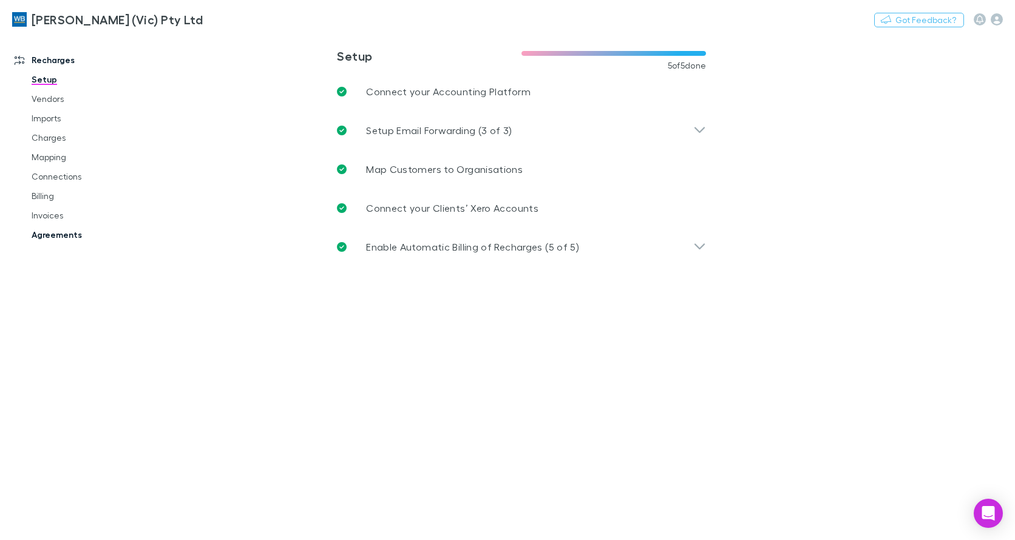
click at [58, 237] on link "Agreements" at bounding box center [90, 234] width 142 height 19
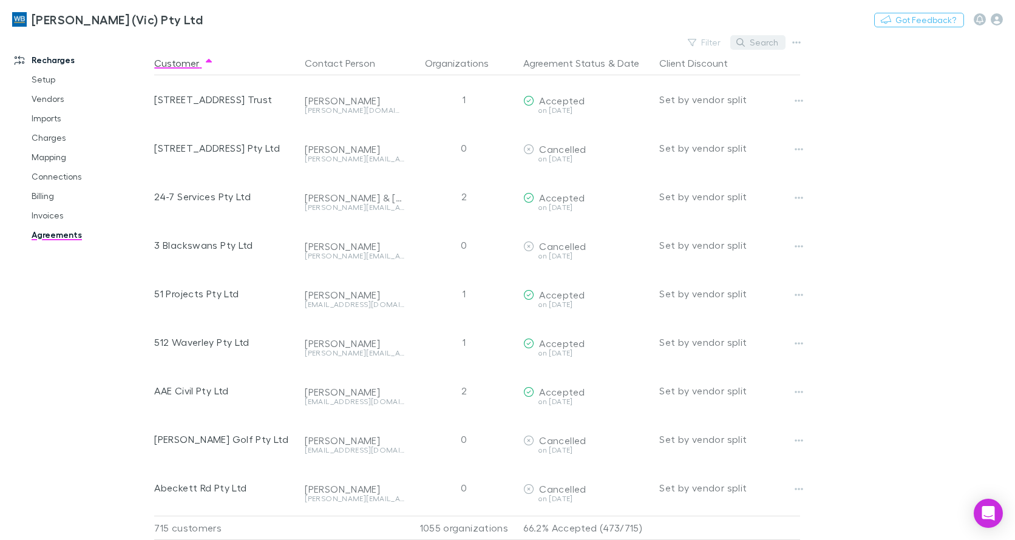
click at [760, 41] on button "Search" at bounding box center [758, 42] width 55 height 15
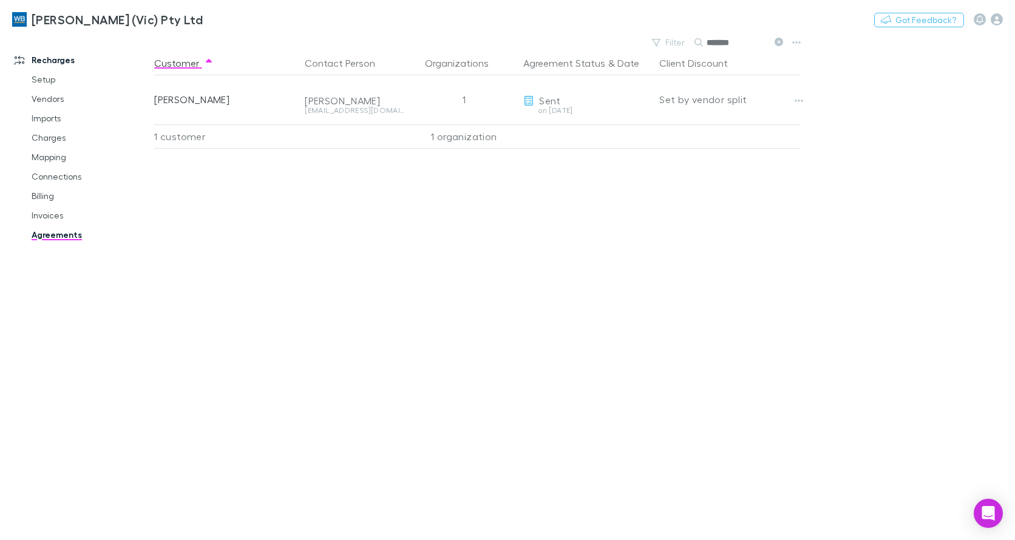
type input "*******"
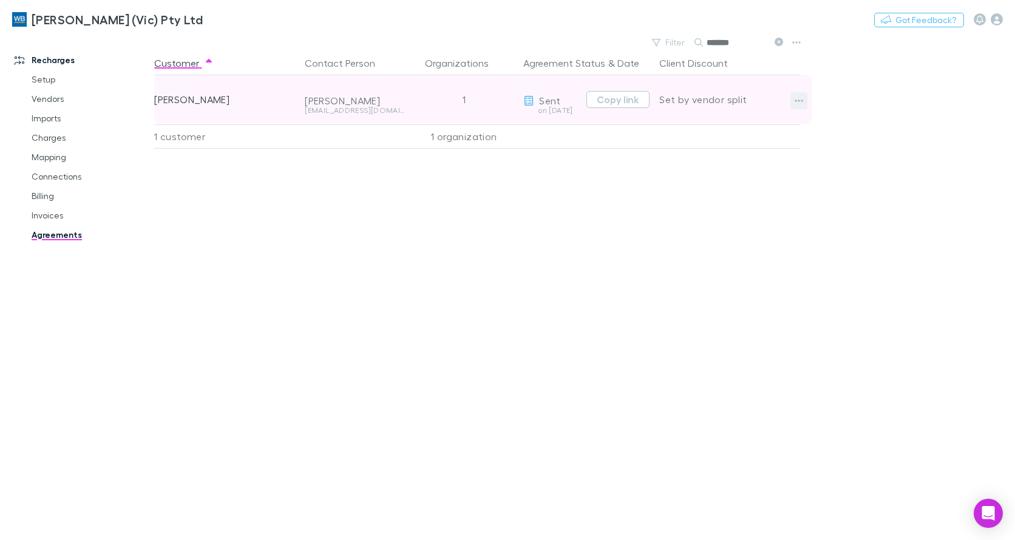
click at [792, 102] on button "button" at bounding box center [799, 100] width 17 height 17
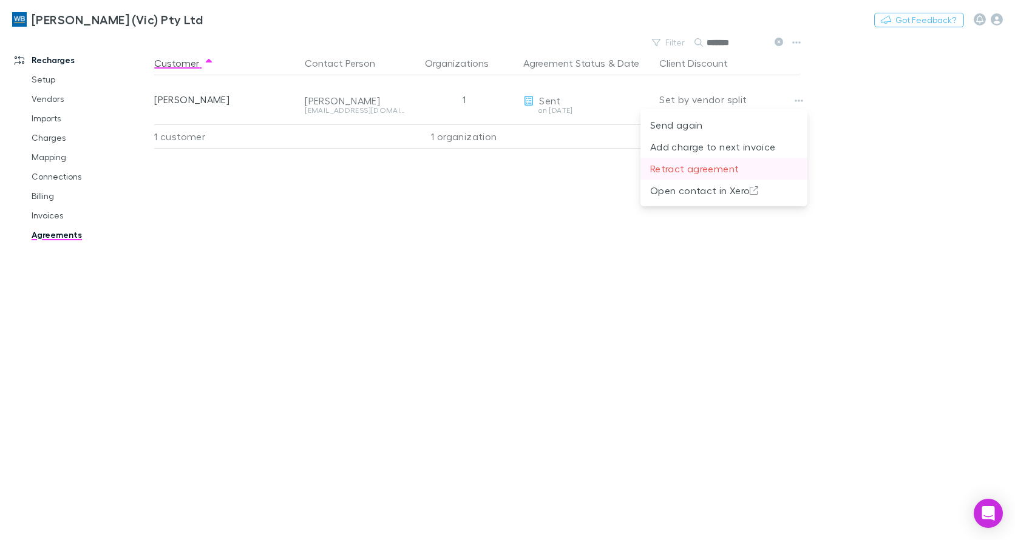
click at [684, 170] on p "Retract agreement" at bounding box center [724, 169] width 148 height 15
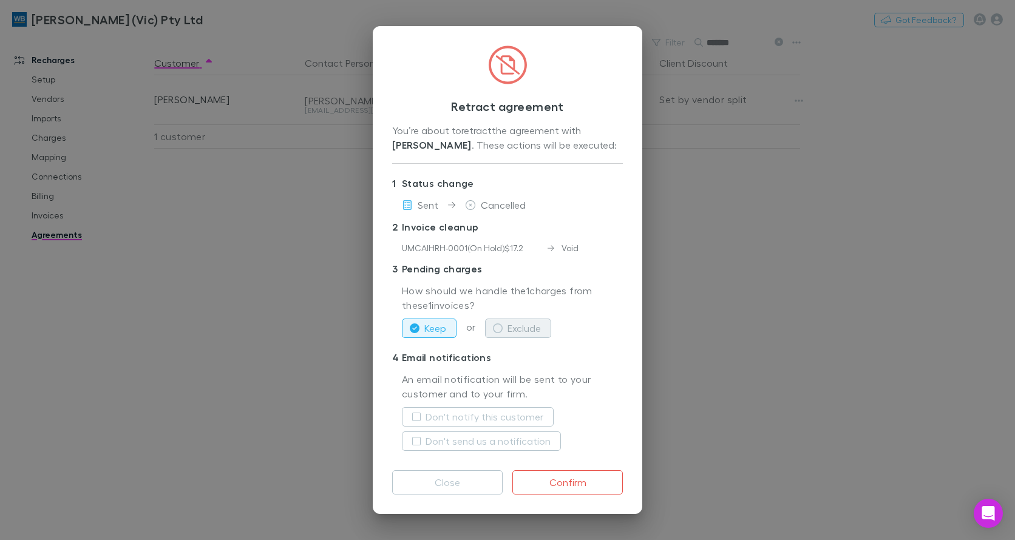
click at [518, 324] on button "Exclude" at bounding box center [518, 328] width 66 height 19
click at [469, 414] on label "Don't notify this customer" at bounding box center [485, 417] width 118 height 15
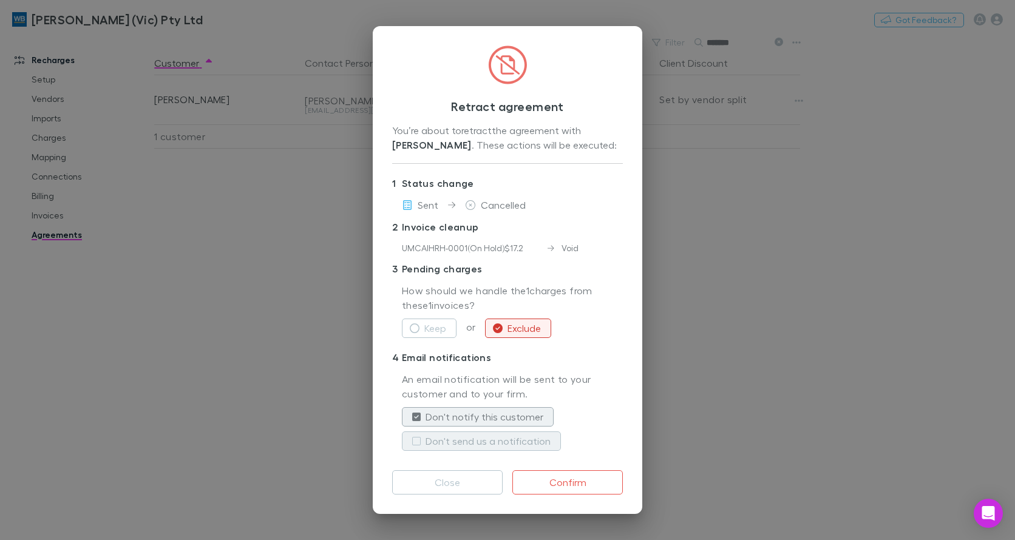
click at [463, 441] on label "Don't send us a notification" at bounding box center [488, 441] width 125 height 15
click at [566, 488] on button "Confirm" at bounding box center [568, 483] width 111 height 24
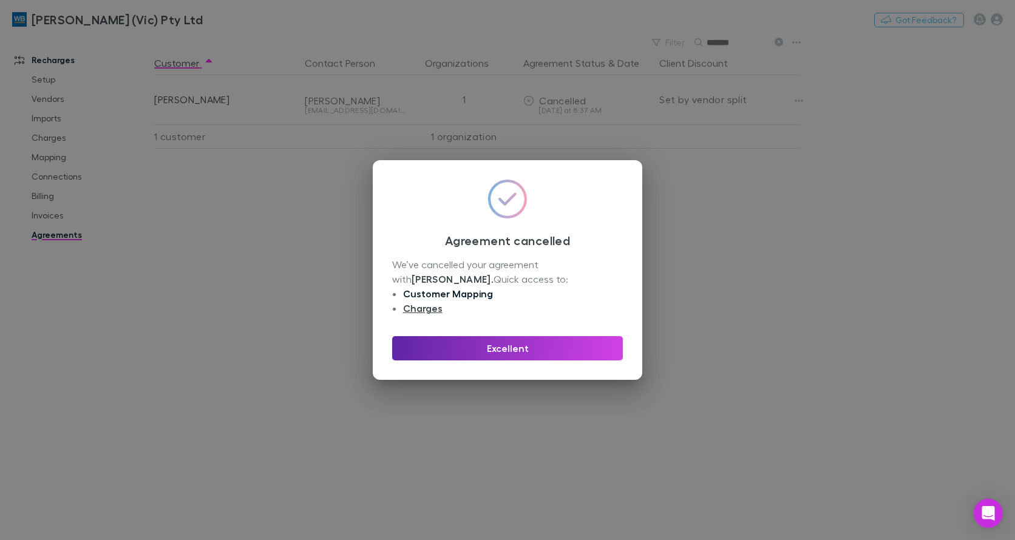
click at [451, 292] on link "Customer Mapping" at bounding box center [448, 294] width 90 height 12
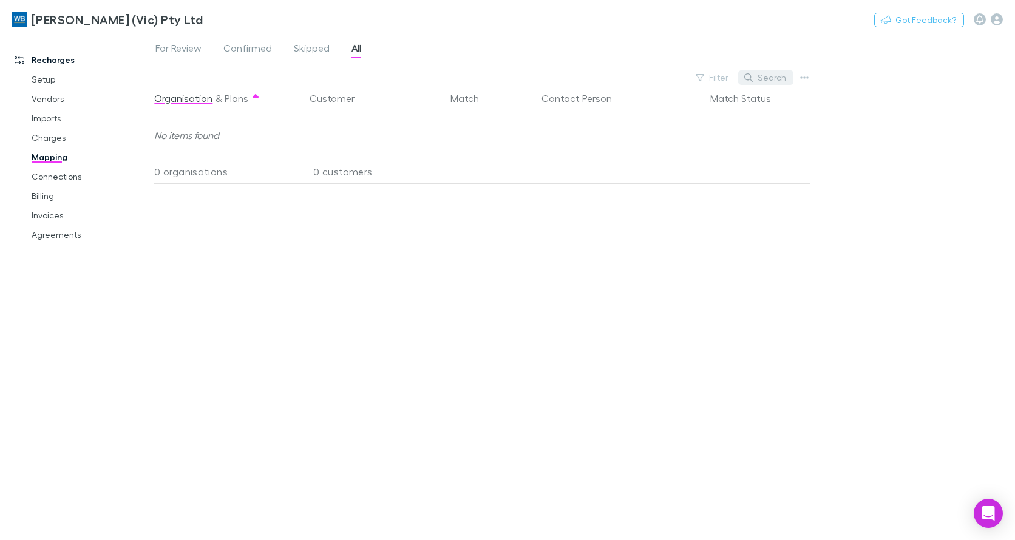
click at [772, 75] on button "Search" at bounding box center [765, 77] width 55 height 15
type input "*******"
click at [63, 240] on link "Agreements" at bounding box center [90, 234] width 142 height 19
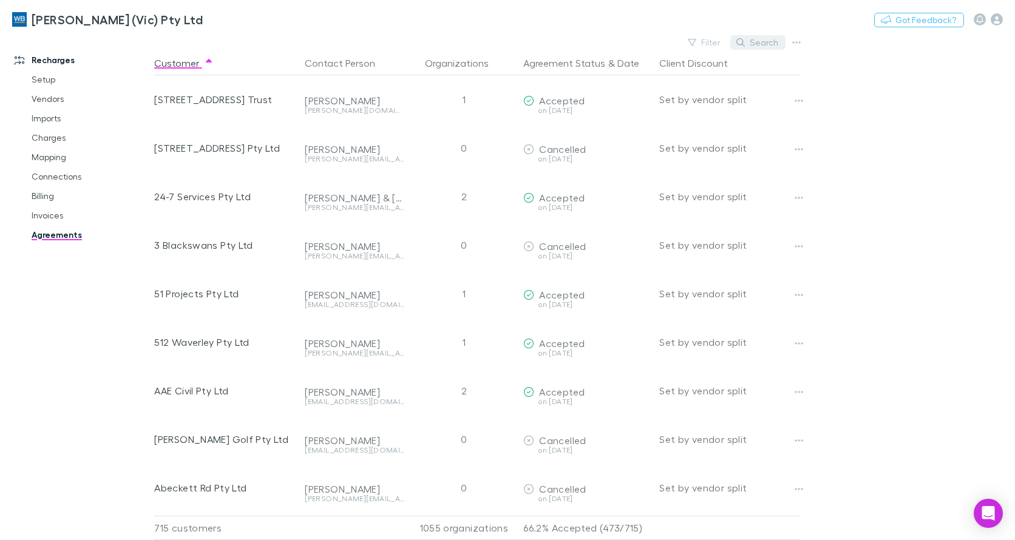
click at [768, 43] on button "Search" at bounding box center [758, 42] width 55 height 15
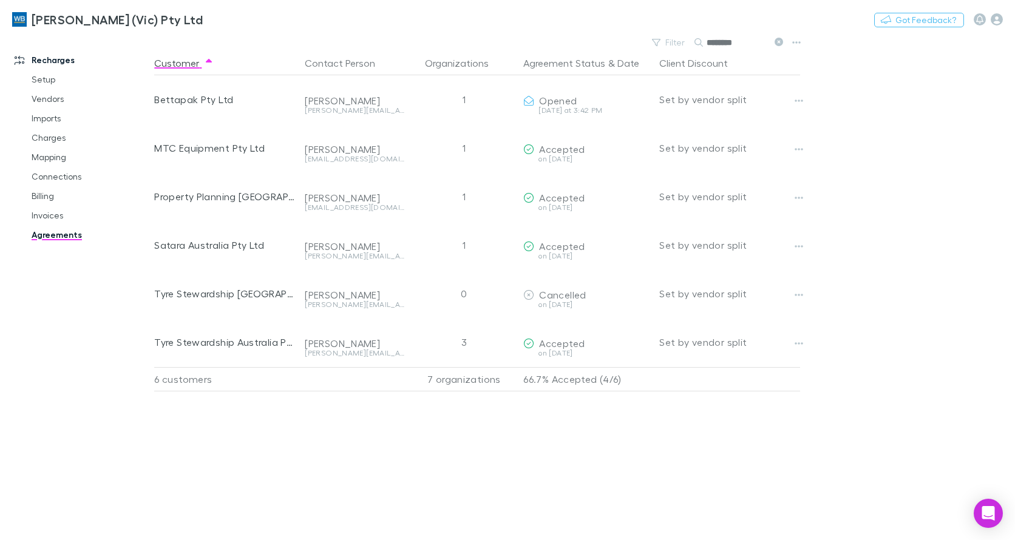
type input "********"
click at [56, 218] on link "Invoices" at bounding box center [90, 215] width 142 height 19
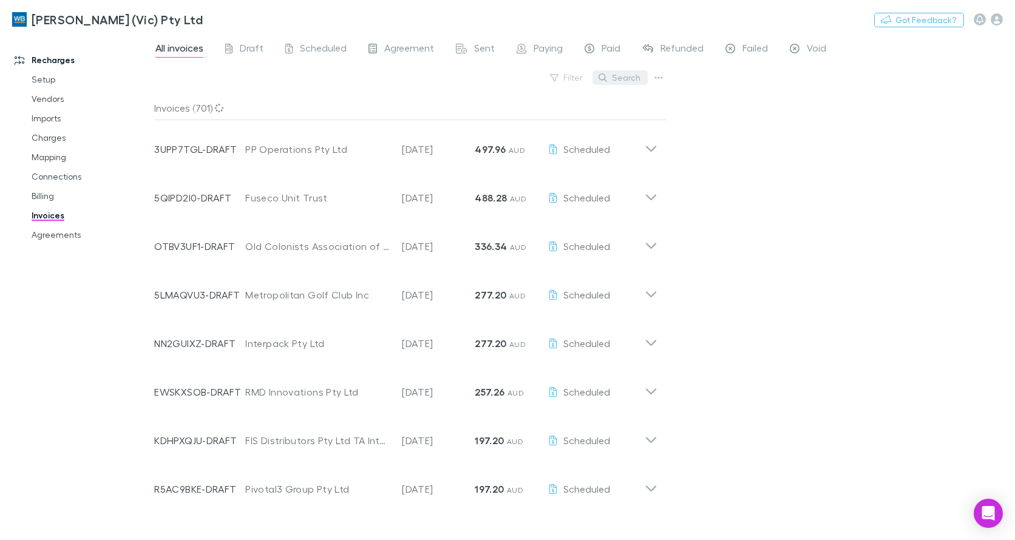
click at [622, 78] on button "Search" at bounding box center [620, 77] width 55 height 15
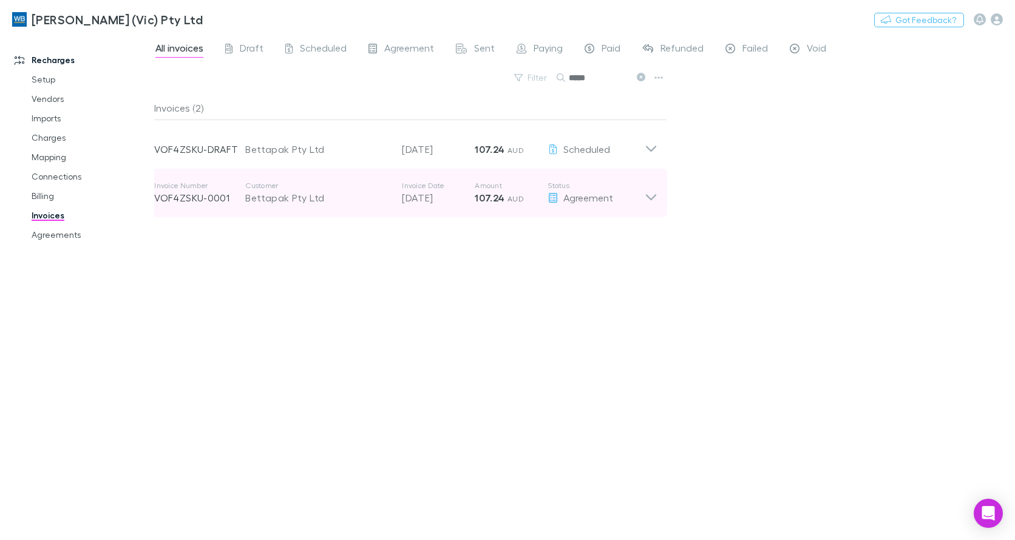
type input "*****"
click at [651, 203] on icon at bounding box center [651, 193] width 13 height 24
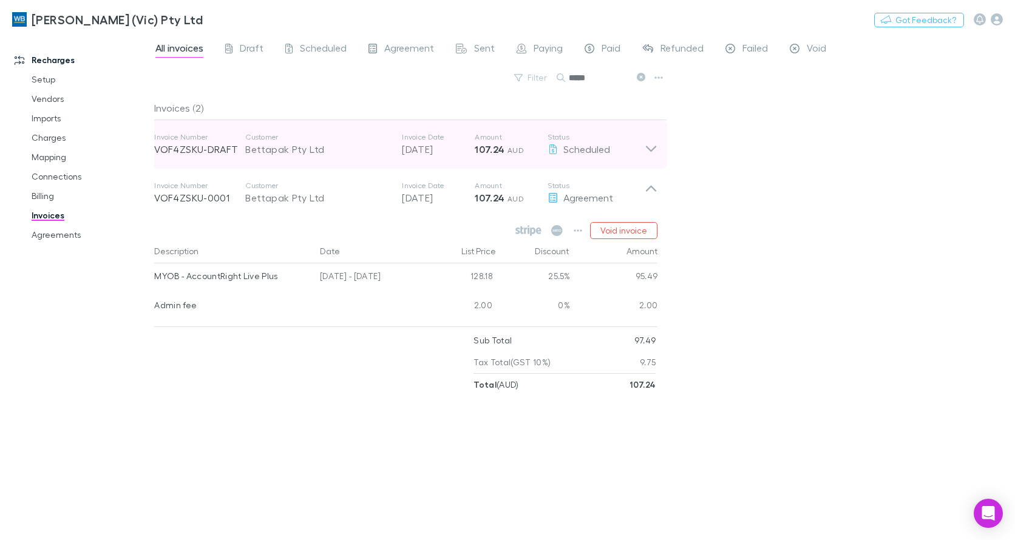
click at [652, 151] on icon at bounding box center [651, 149] width 10 height 6
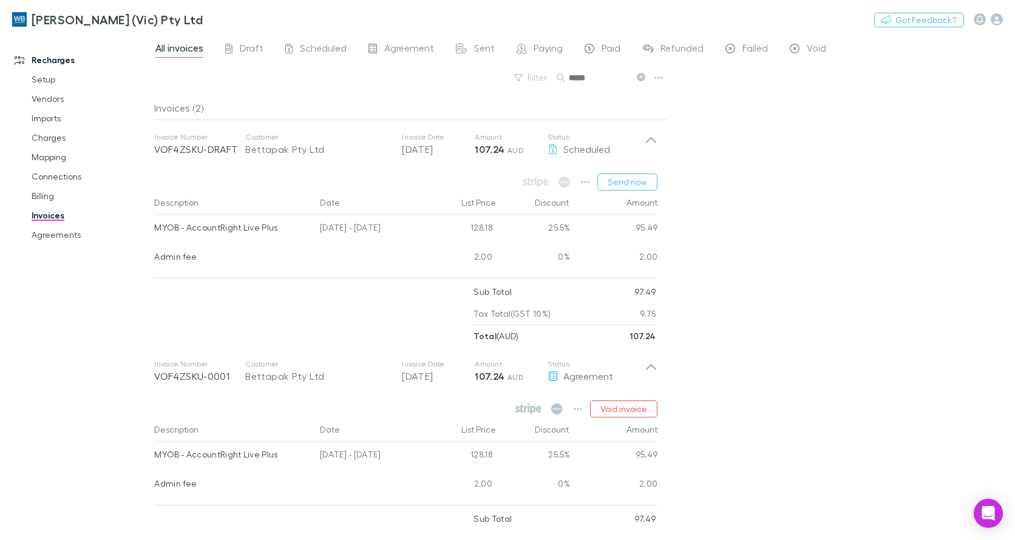
click at [798, 208] on div "All invoices Draft Scheduled Agreement Sent Paying Paid Refunded Failed Void Fi…" at bounding box center [584, 287] width 861 height 506
click at [59, 233] on link "Agreements" at bounding box center [90, 234] width 142 height 19
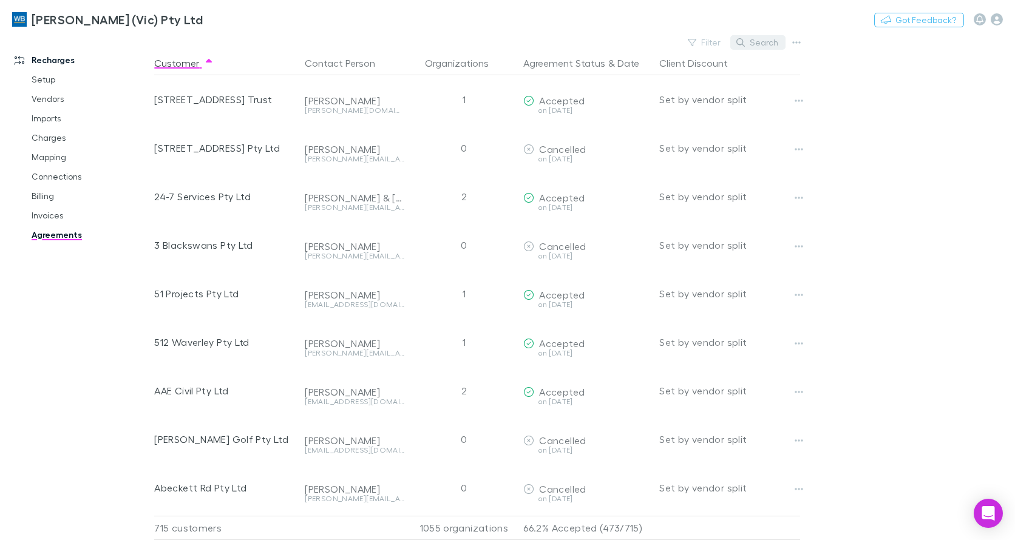
click at [776, 37] on button "Search" at bounding box center [758, 42] width 55 height 15
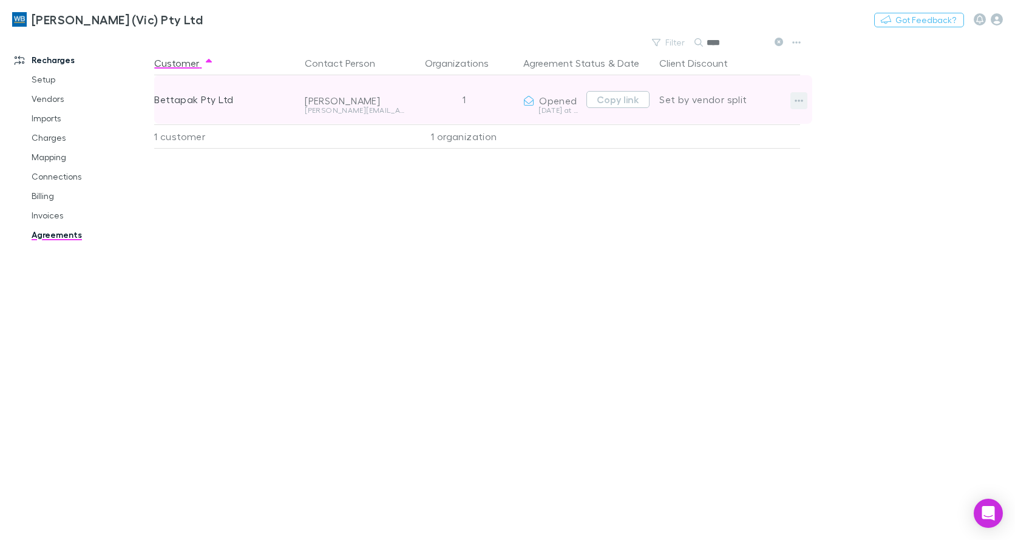
click at [806, 103] on button "button" at bounding box center [799, 100] width 17 height 17
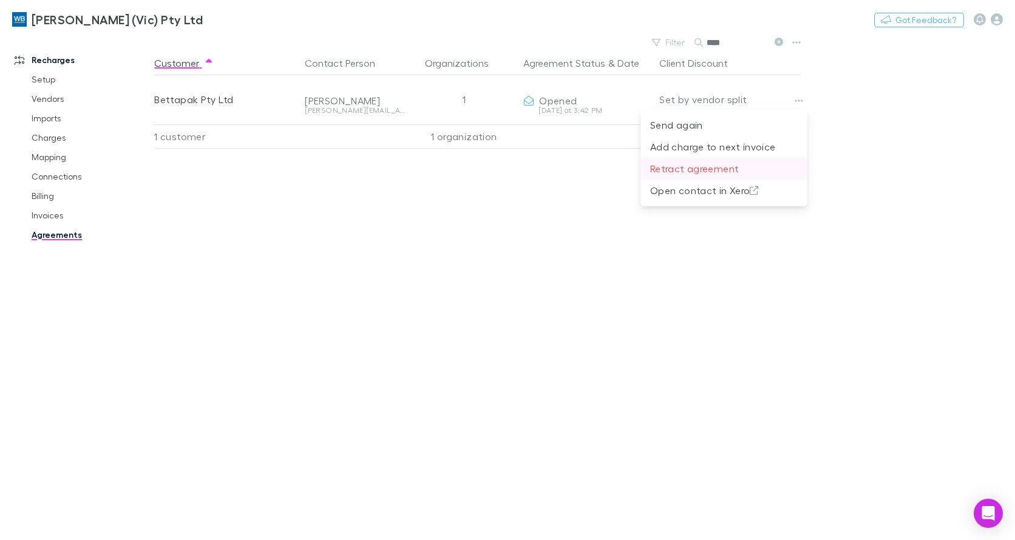
click at [715, 165] on p "Retract agreement" at bounding box center [724, 169] width 148 height 15
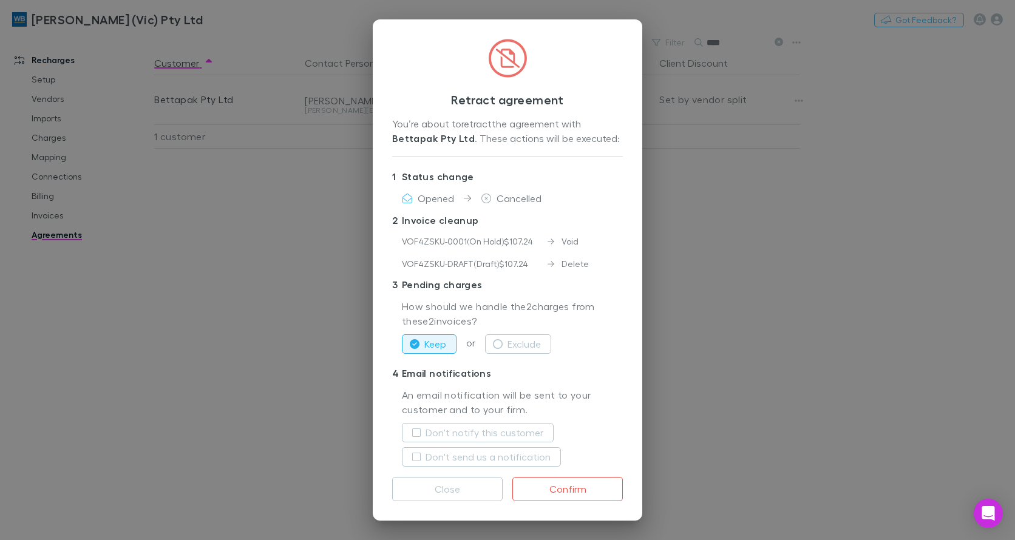
drag, startPoint x: 506, startPoint y: 347, endPoint x: 573, endPoint y: 346, distance: 66.8
click at [506, 347] on button "Exclude" at bounding box center [518, 344] width 66 height 19
drag, startPoint x: 433, startPoint y: 432, endPoint x: 453, endPoint y: 440, distance: 21.5
click at [434, 432] on label "Don't notify this customer" at bounding box center [485, 433] width 118 height 15
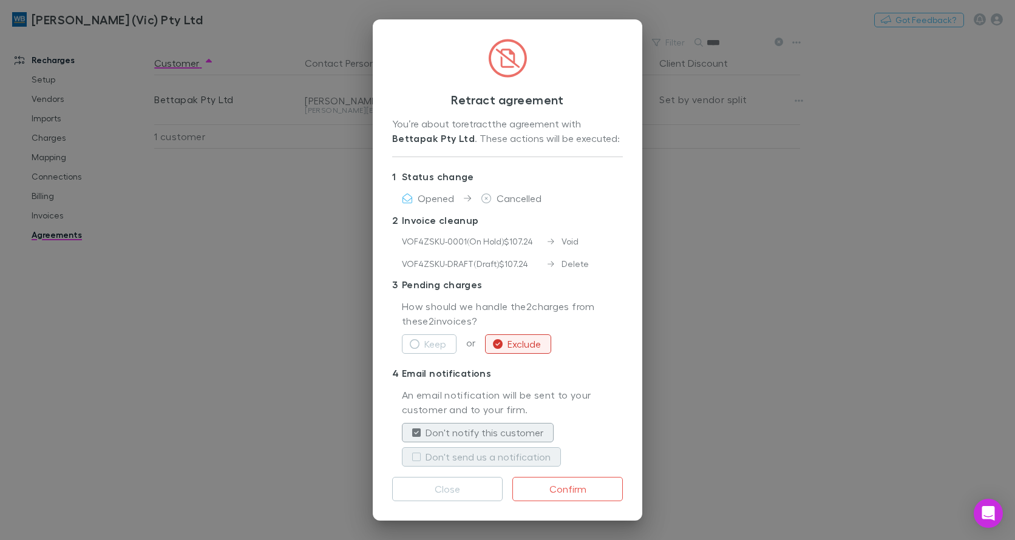
click at [453, 451] on label "Don't send us a notification" at bounding box center [488, 457] width 125 height 15
click at [582, 494] on button "Confirm" at bounding box center [568, 489] width 111 height 24
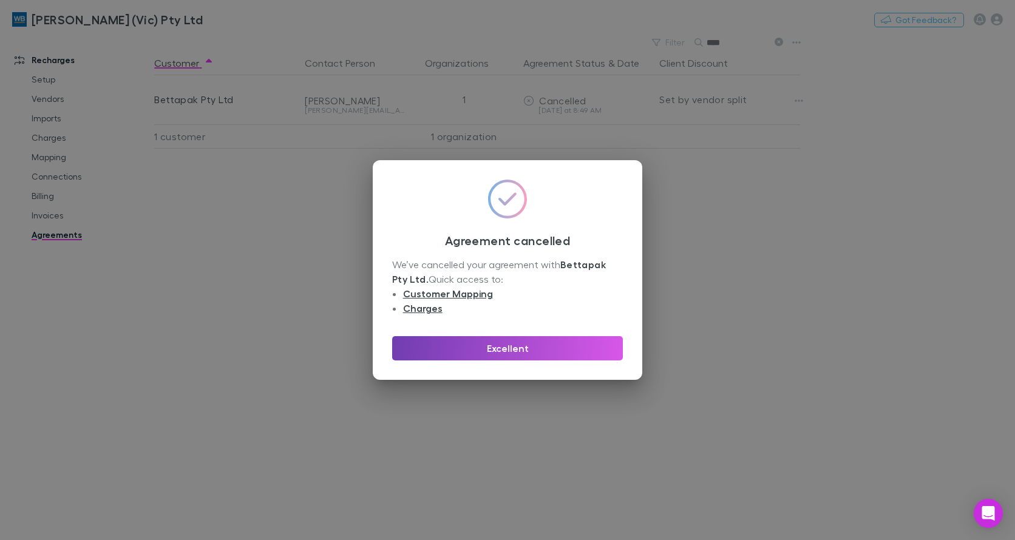
click at [460, 346] on button "Excellent" at bounding box center [507, 348] width 231 height 24
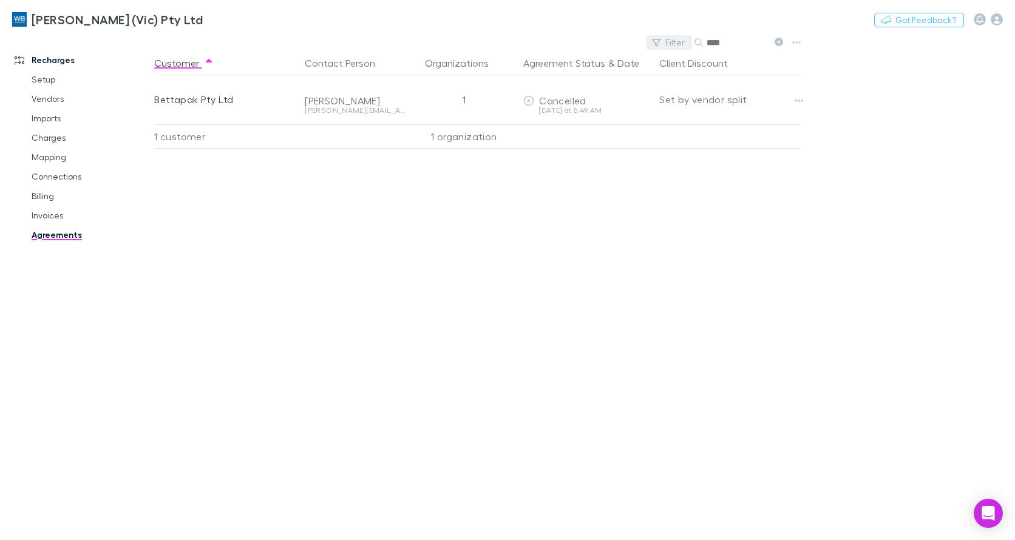
drag, startPoint x: 729, startPoint y: 44, endPoint x: 673, endPoint y: 45, distance: 55.9
click at [676, 42] on div "Filter Search ****" at bounding box center [717, 42] width 142 height 17
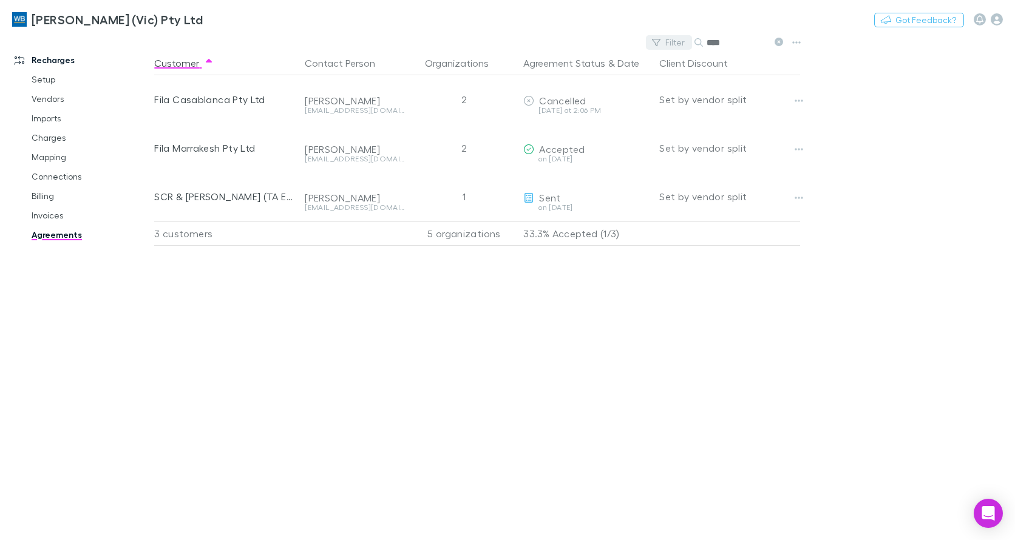
drag, startPoint x: 729, startPoint y: 46, endPoint x: 689, endPoint y: 46, distance: 40.7
click at [689, 46] on div "Filter Search ****" at bounding box center [717, 42] width 142 height 17
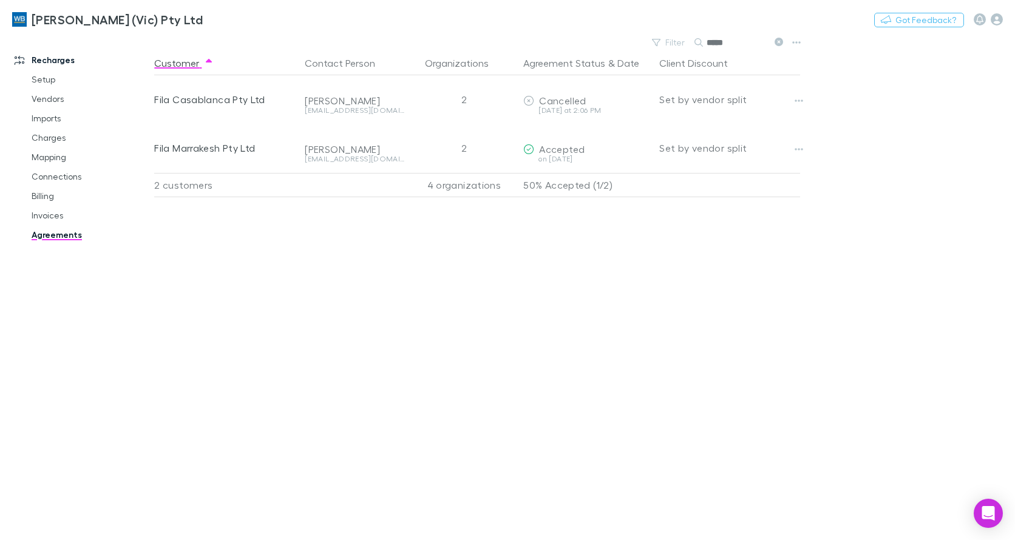
type input "*****"
click at [41, 214] on link "Invoices" at bounding box center [90, 215] width 142 height 19
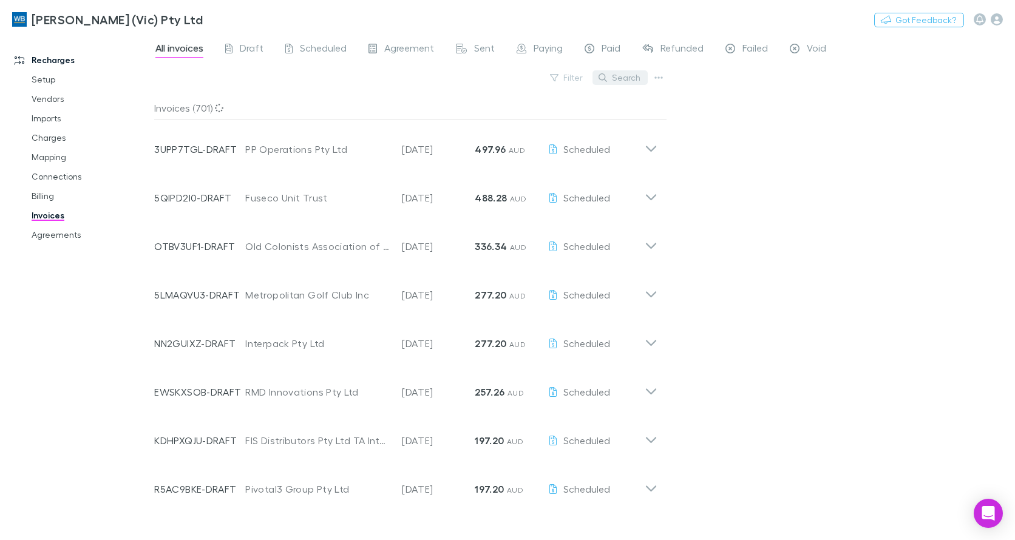
click at [629, 80] on button "Search" at bounding box center [620, 77] width 55 height 15
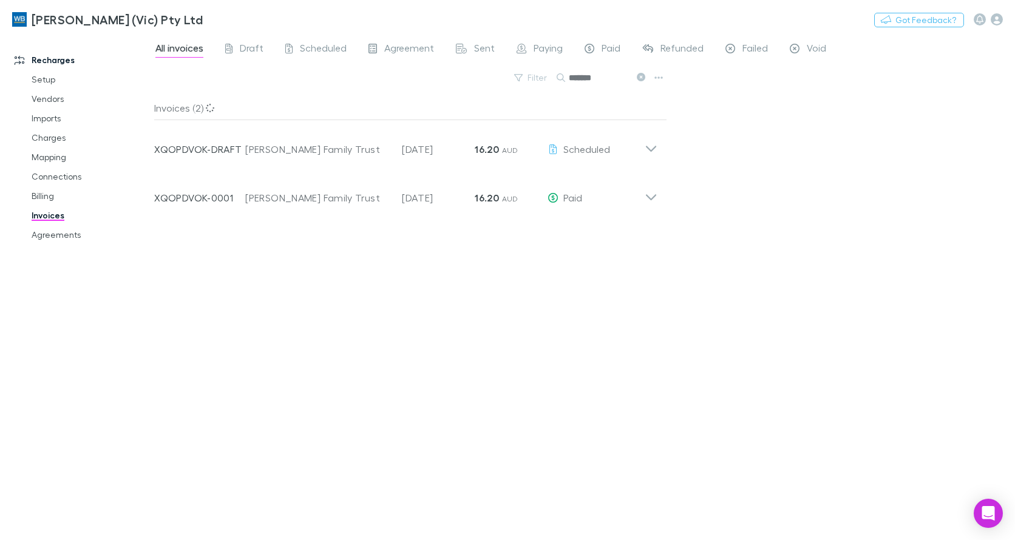
type input "*******"
drag, startPoint x: 610, startPoint y: 83, endPoint x: 502, endPoint y: 84, distance: 107.5
click at [502, 84] on div "Filter Search *******" at bounding box center [410, 82] width 513 height 27
click at [60, 237] on link "Agreements" at bounding box center [90, 234] width 142 height 19
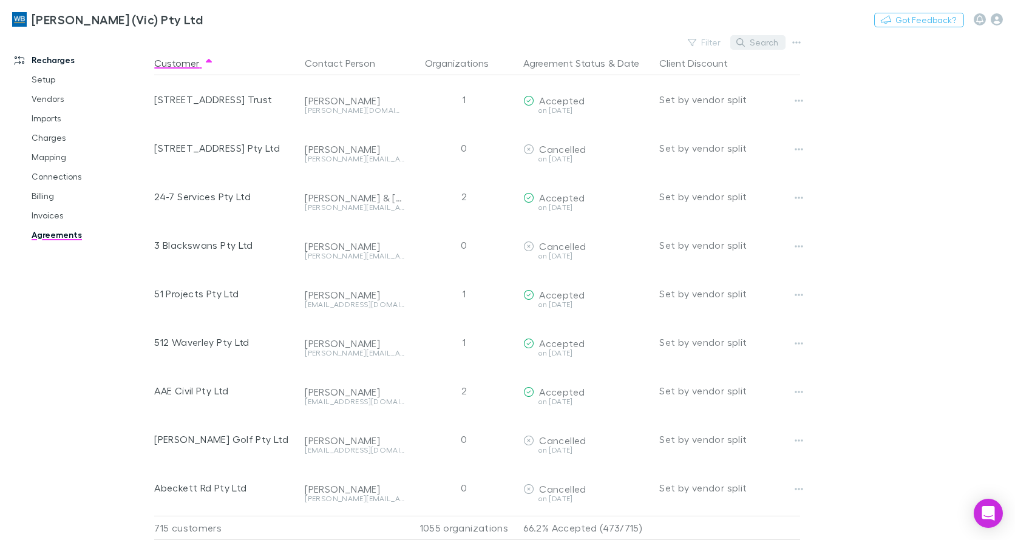
click at [772, 43] on button "Search" at bounding box center [758, 42] width 55 height 15
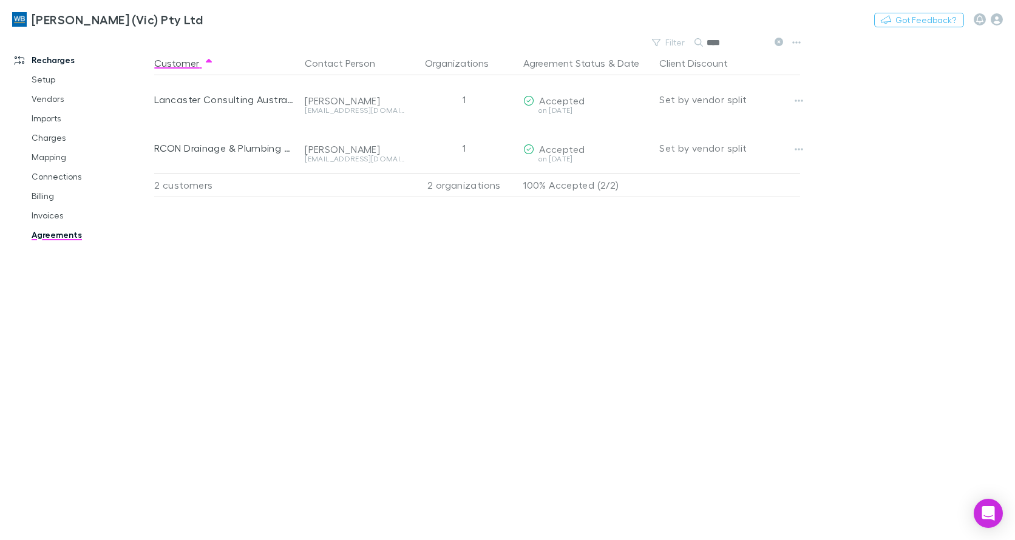
type input "****"
click at [55, 216] on link "Invoices" at bounding box center [90, 215] width 142 height 19
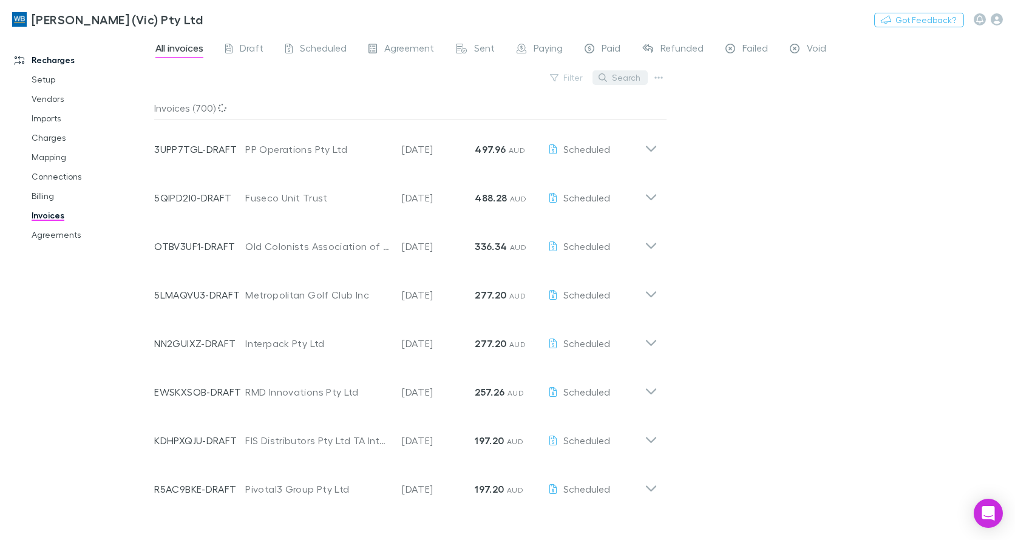
click at [618, 77] on button "Search" at bounding box center [620, 77] width 55 height 15
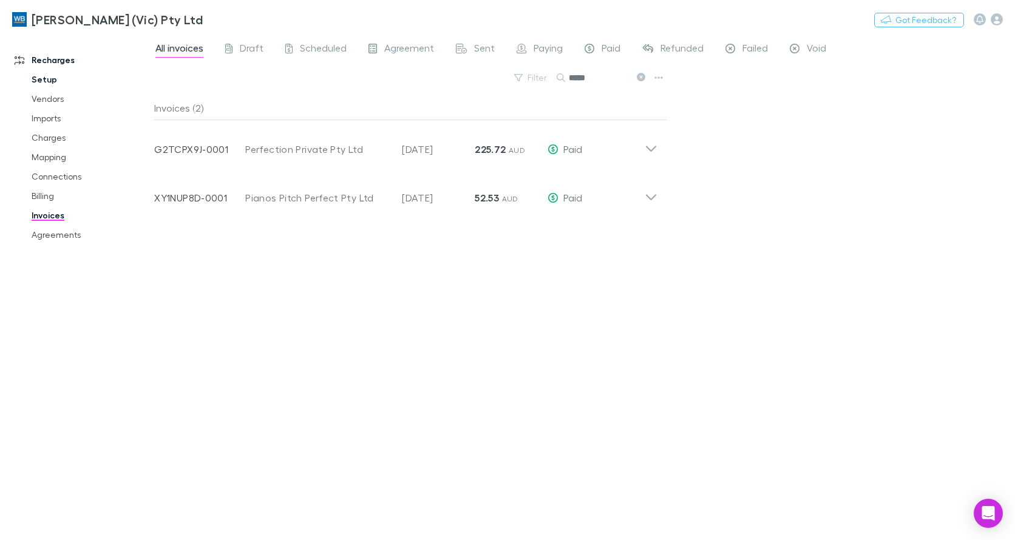
type input "*****"
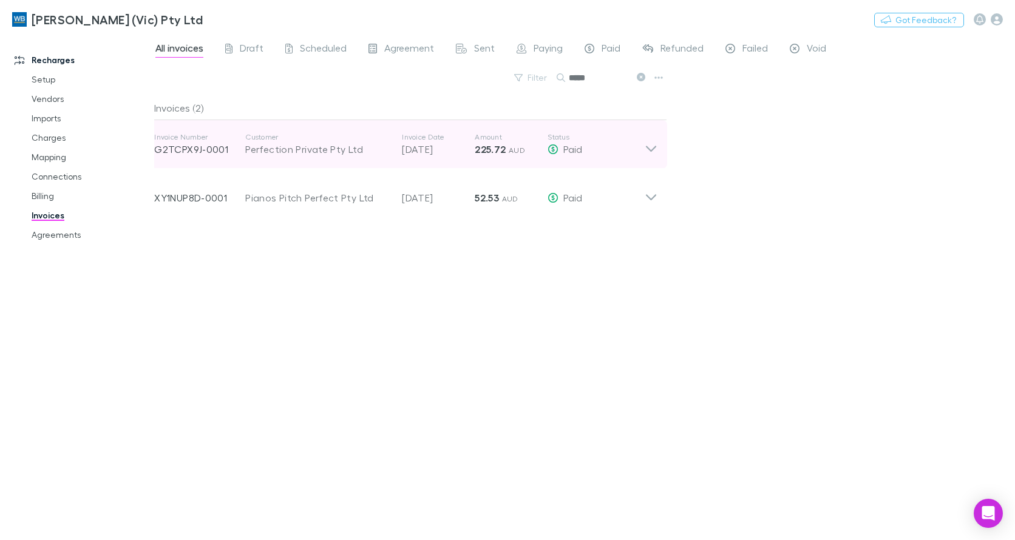
click at [649, 146] on icon at bounding box center [651, 144] width 13 height 24
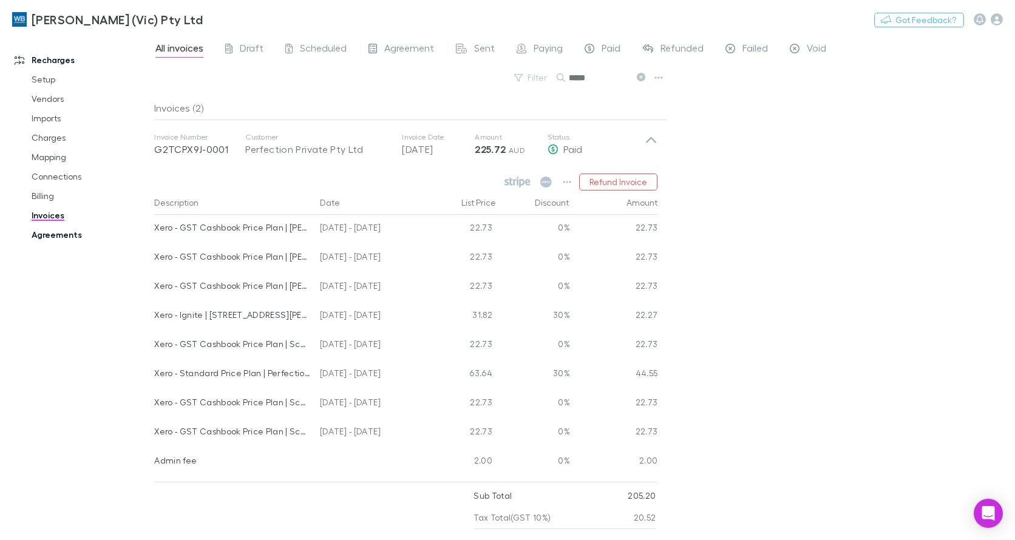
click at [61, 231] on link "Agreements" at bounding box center [90, 234] width 142 height 19
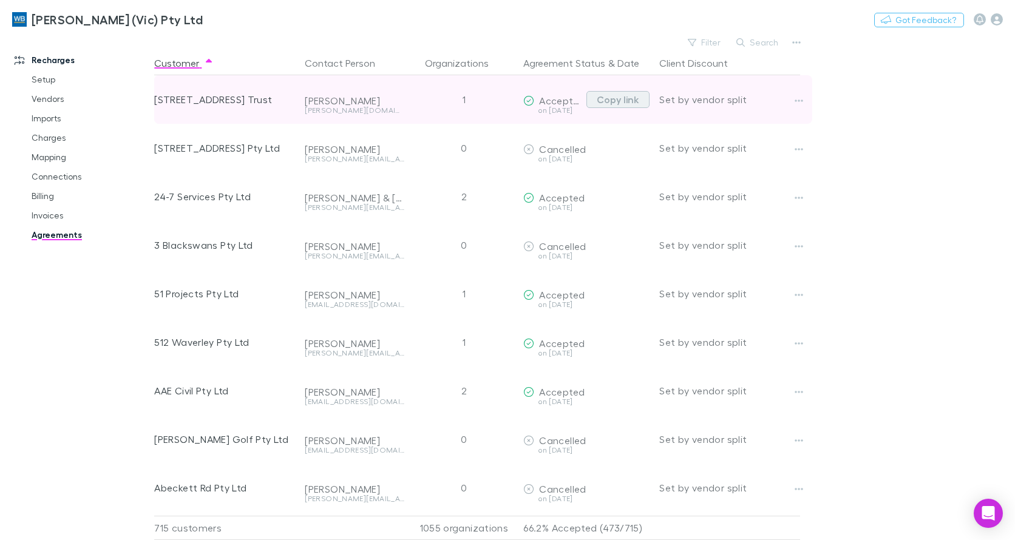
click at [623, 99] on button "Copy link" at bounding box center [618, 99] width 63 height 17
click at [633, 98] on button "Copy link" at bounding box center [618, 99] width 63 height 17
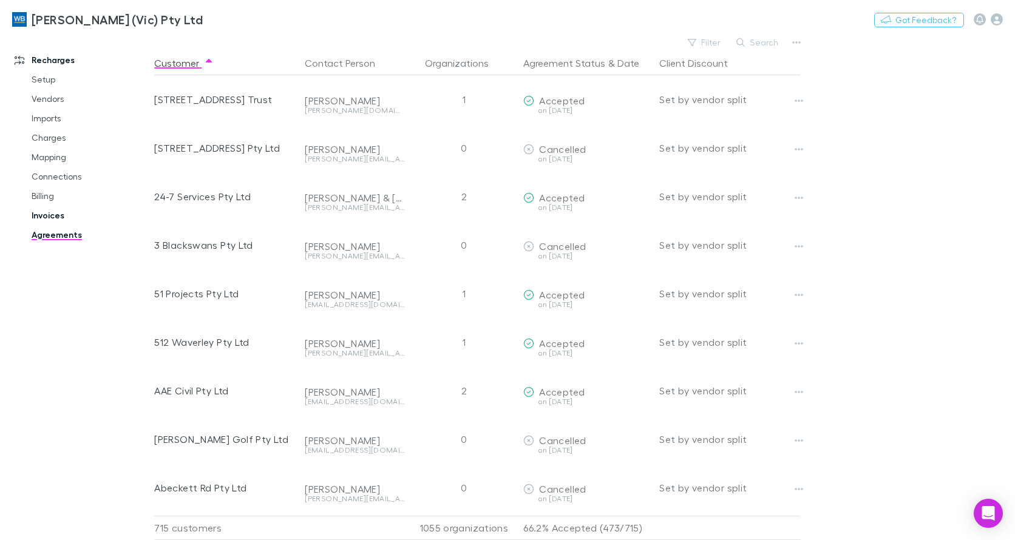
click at [57, 211] on link "Invoices" at bounding box center [90, 215] width 142 height 19
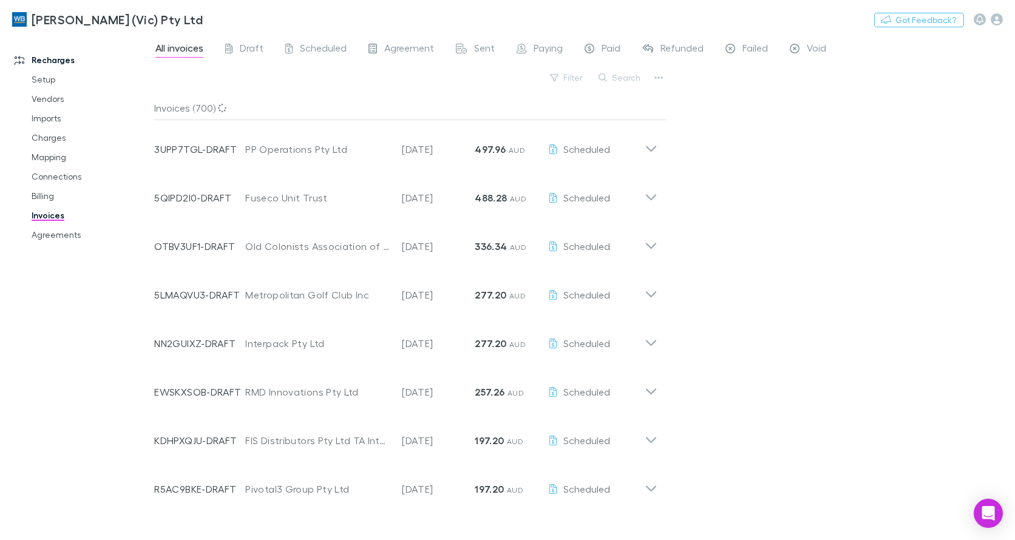
click at [746, 39] on div "All invoices Draft Scheduled Agreement Sent Paying Paid Refunded Failed Void Fi…" at bounding box center [584, 287] width 861 height 506
click at [743, 46] on span "Failed" at bounding box center [756, 50] width 26 height 16
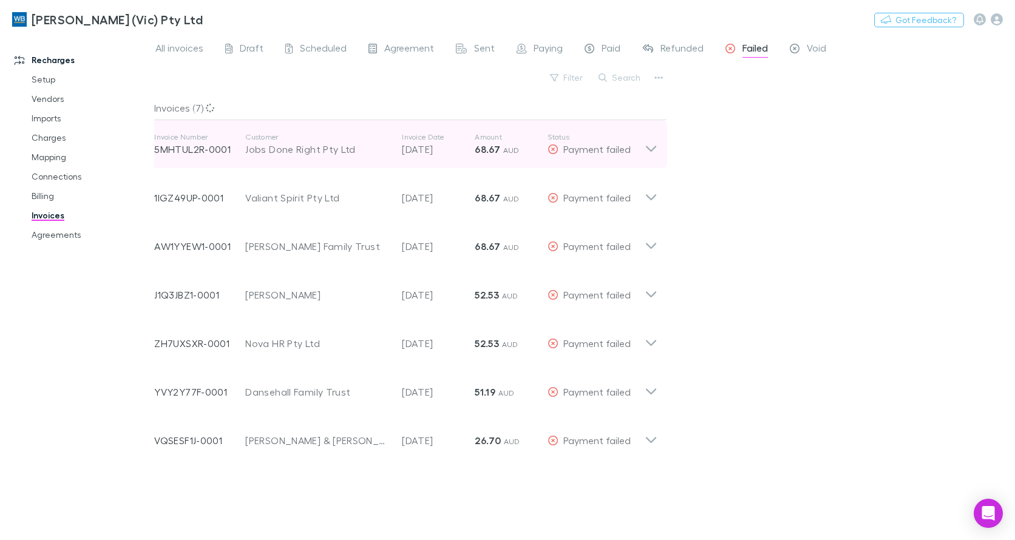
click at [649, 149] on icon at bounding box center [651, 149] width 10 height 6
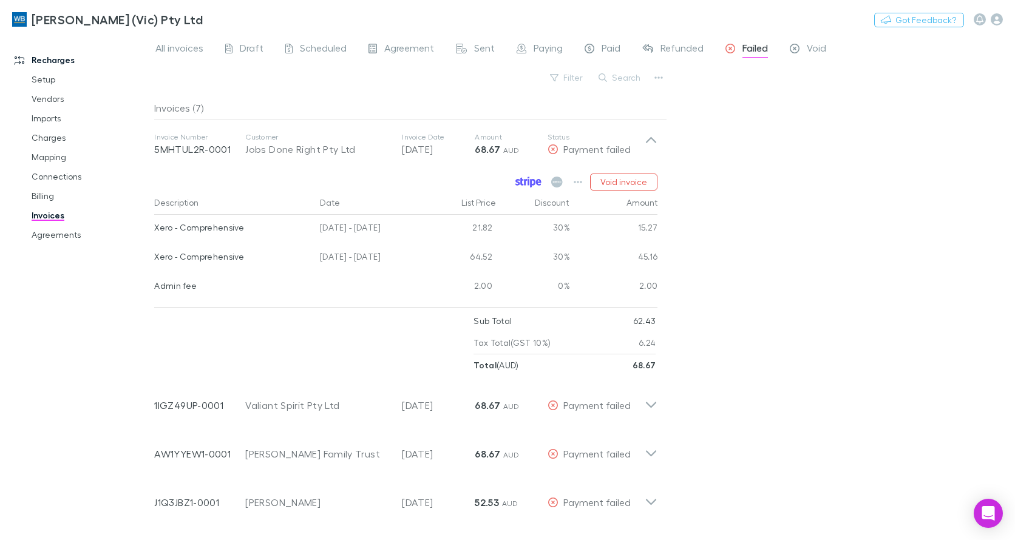
click at [530, 178] on icon at bounding box center [529, 178] width 2 height 2
click at [81, 234] on link "Agreements" at bounding box center [90, 234] width 142 height 19
click at [67, 216] on link "Invoices" at bounding box center [90, 215] width 142 height 19
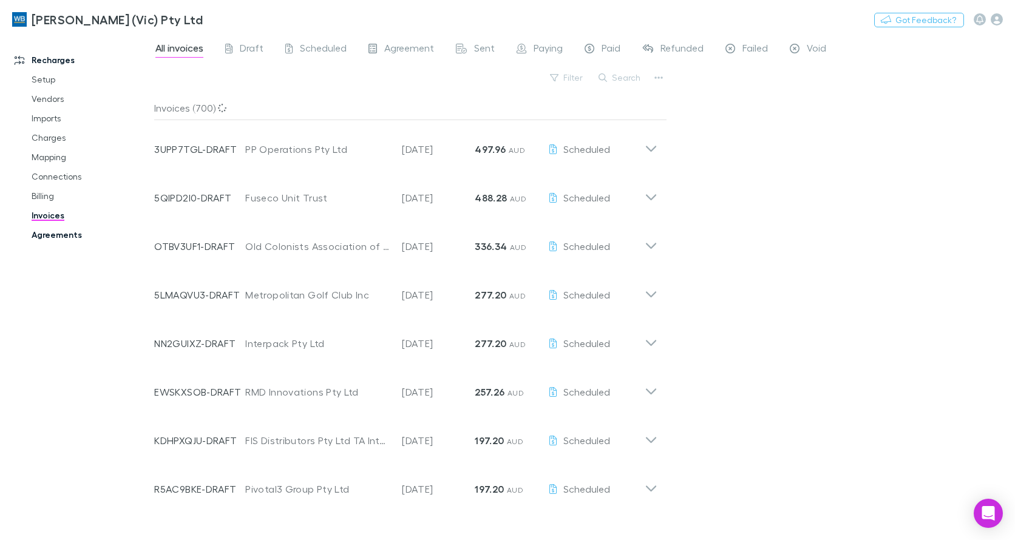
click at [46, 234] on link "Agreements" at bounding box center [90, 234] width 142 height 19
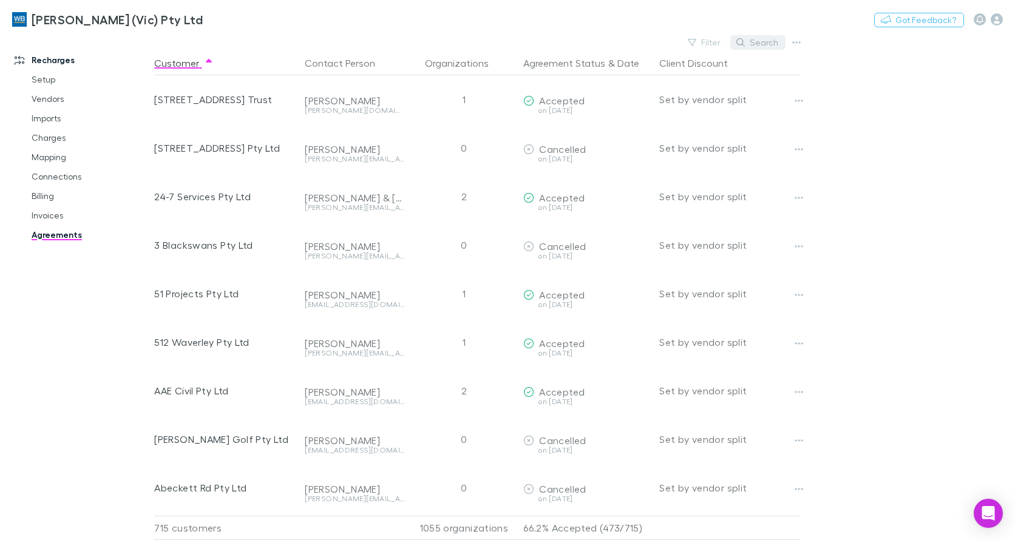
click at [744, 44] on icon "button" at bounding box center [741, 42] width 9 height 9
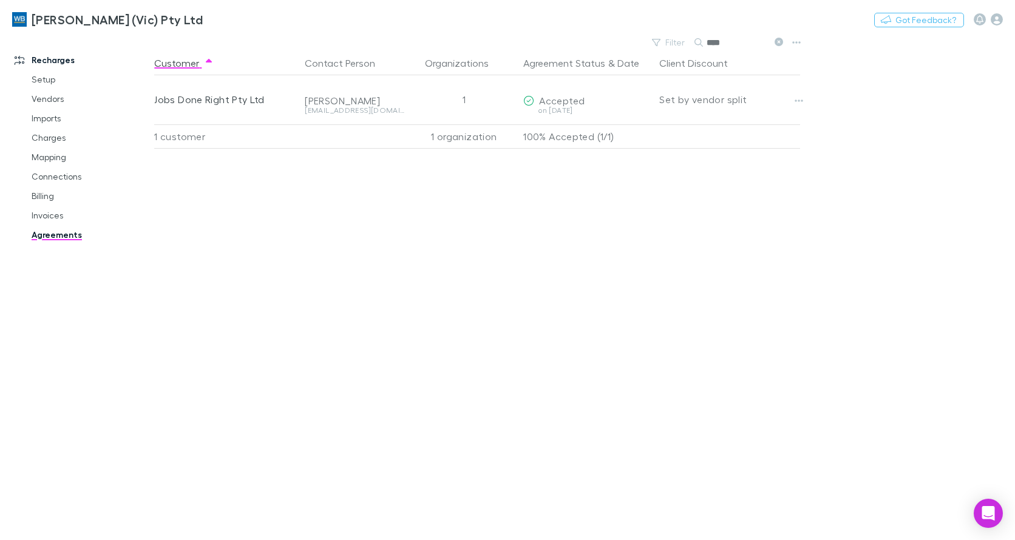
type input "****"
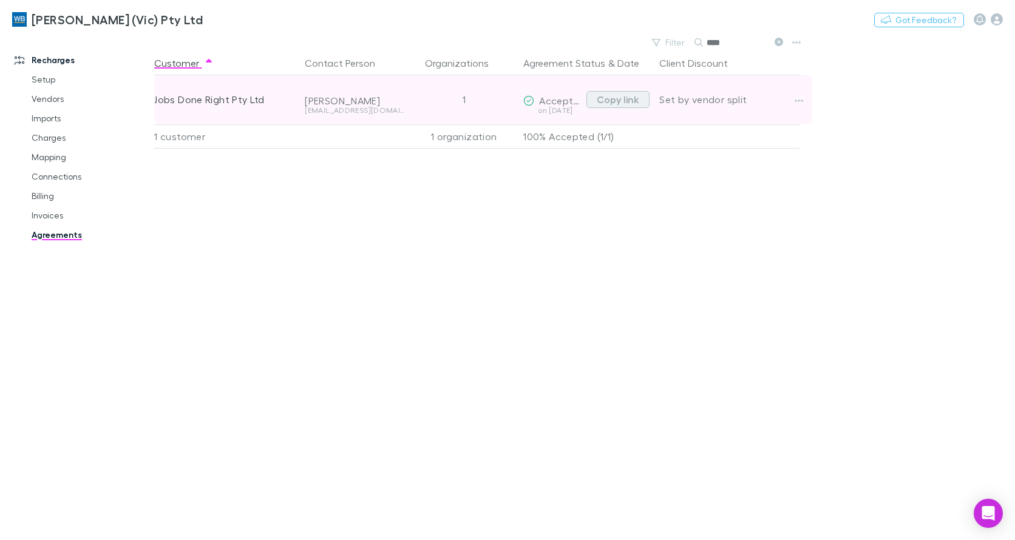
click at [627, 98] on button "Copy link" at bounding box center [618, 99] width 63 height 17
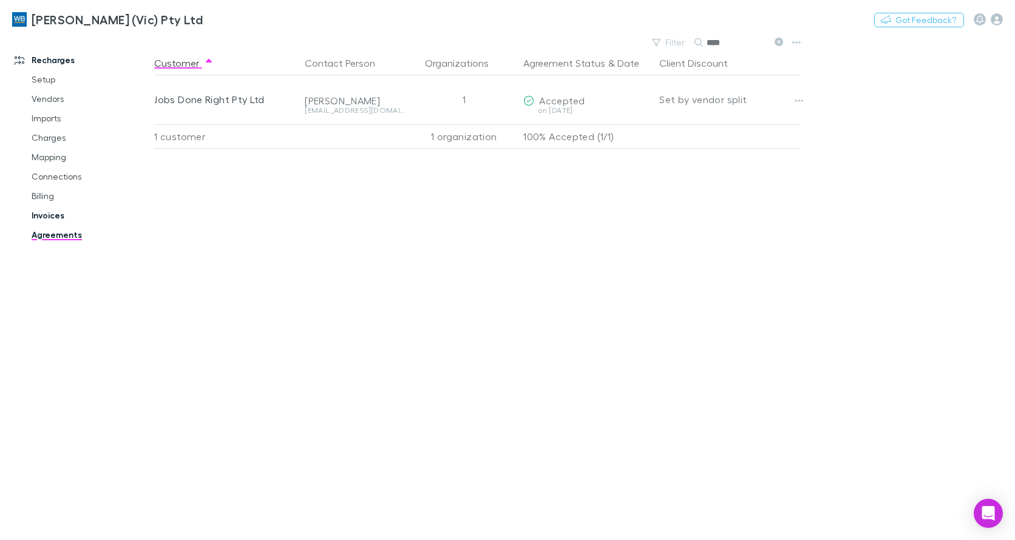
click at [50, 217] on link "Invoices" at bounding box center [90, 215] width 142 height 19
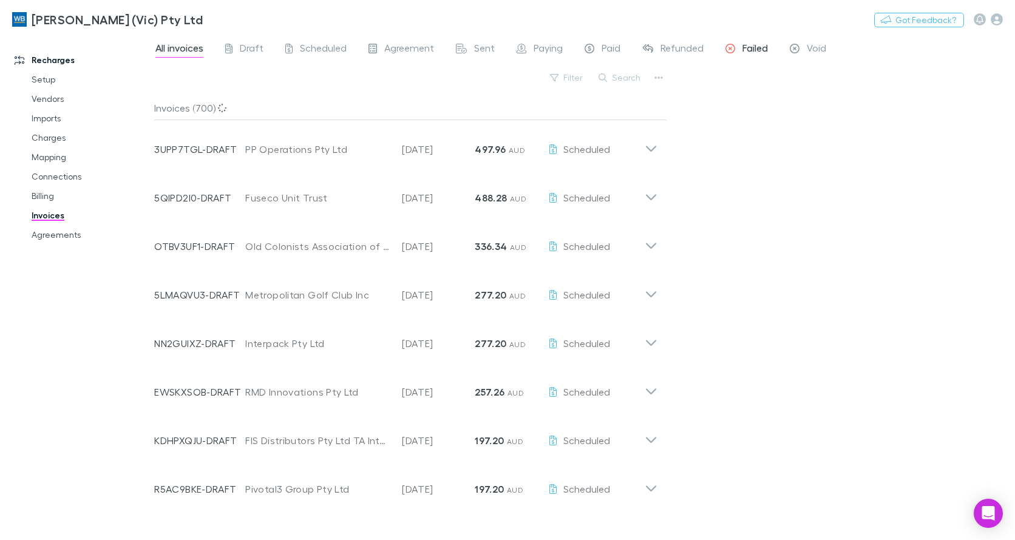
click at [744, 45] on span "Failed" at bounding box center [756, 50] width 26 height 16
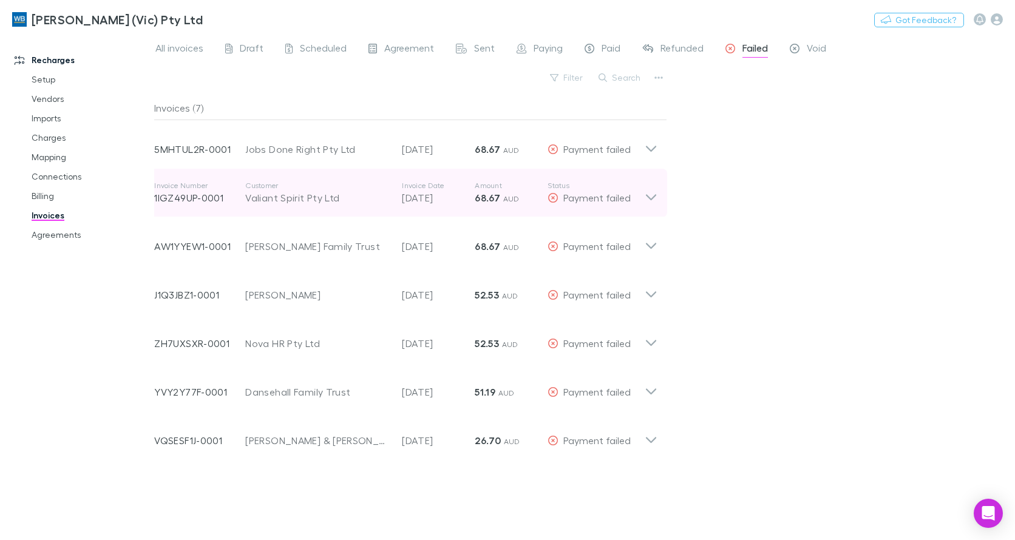
click at [652, 198] on icon at bounding box center [651, 193] width 13 height 24
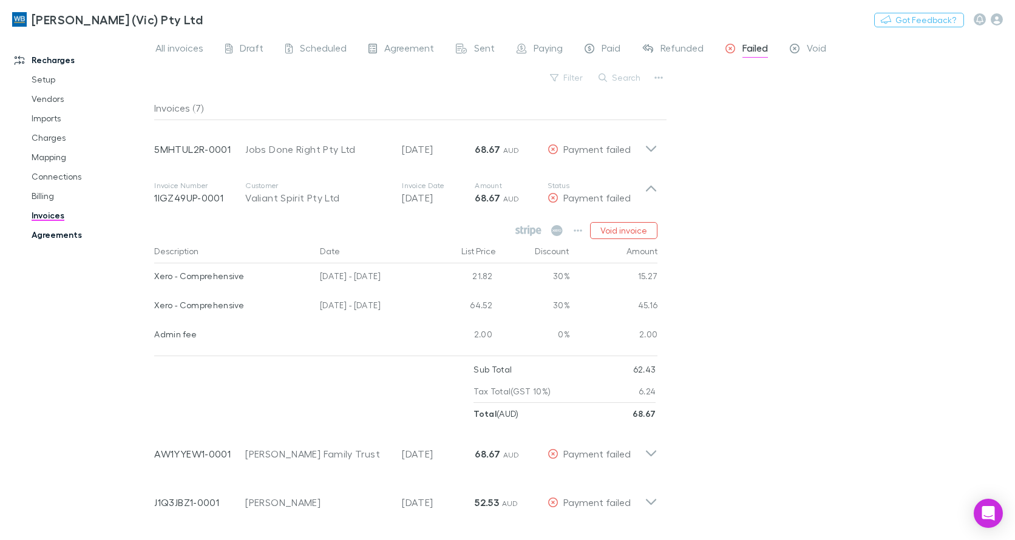
click at [65, 236] on link "Agreements" at bounding box center [90, 234] width 142 height 19
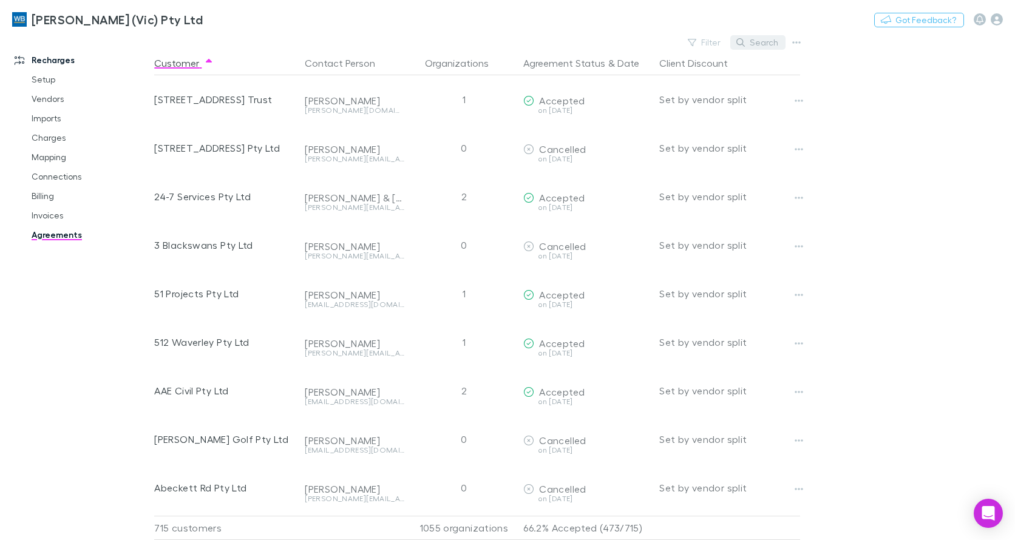
click at [763, 47] on button "Search" at bounding box center [758, 42] width 55 height 15
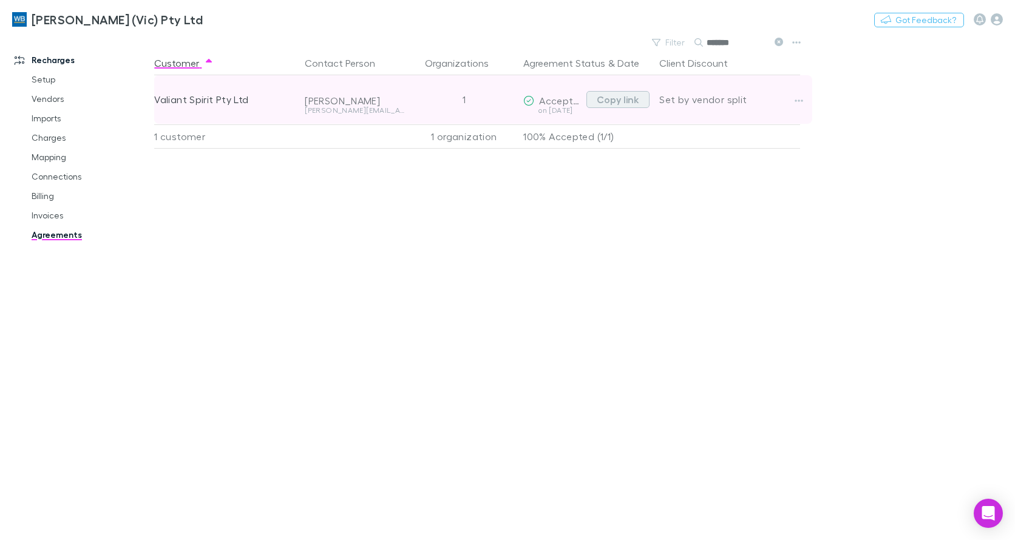
type input "*******"
drag, startPoint x: 636, startPoint y: 99, endPoint x: 638, endPoint y: 121, distance: 22.5
click at [635, 99] on button "Copy link" at bounding box center [618, 99] width 63 height 17
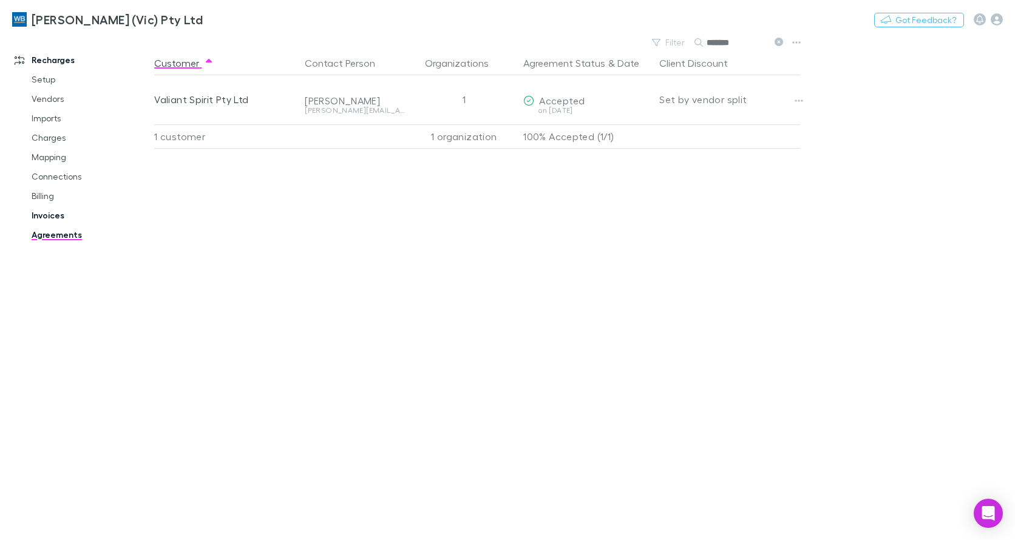
click at [51, 213] on link "Invoices" at bounding box center [90, 215] width 142 height 19
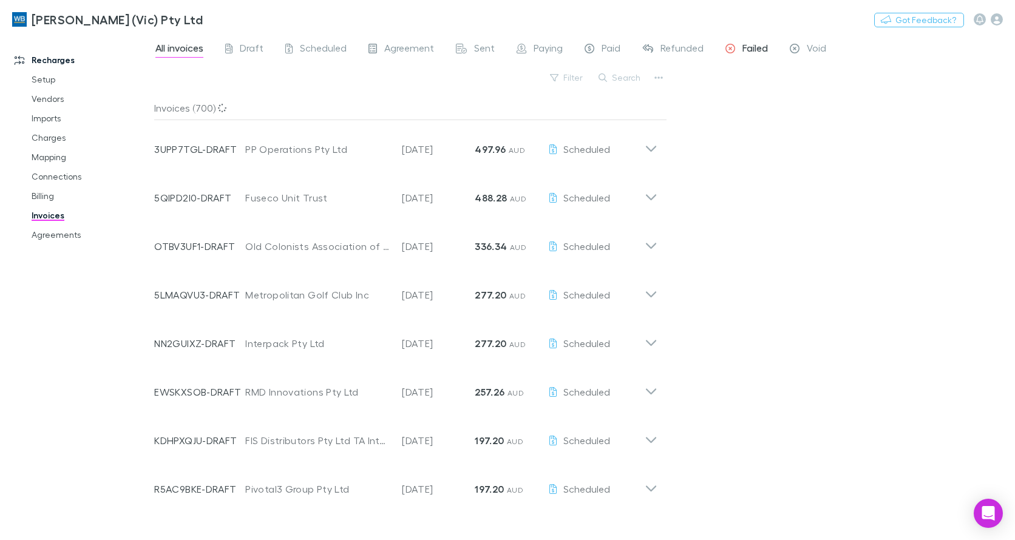
click at [741, 46] on div "Failed" at bounding box center [747, 50] width 43 height 16
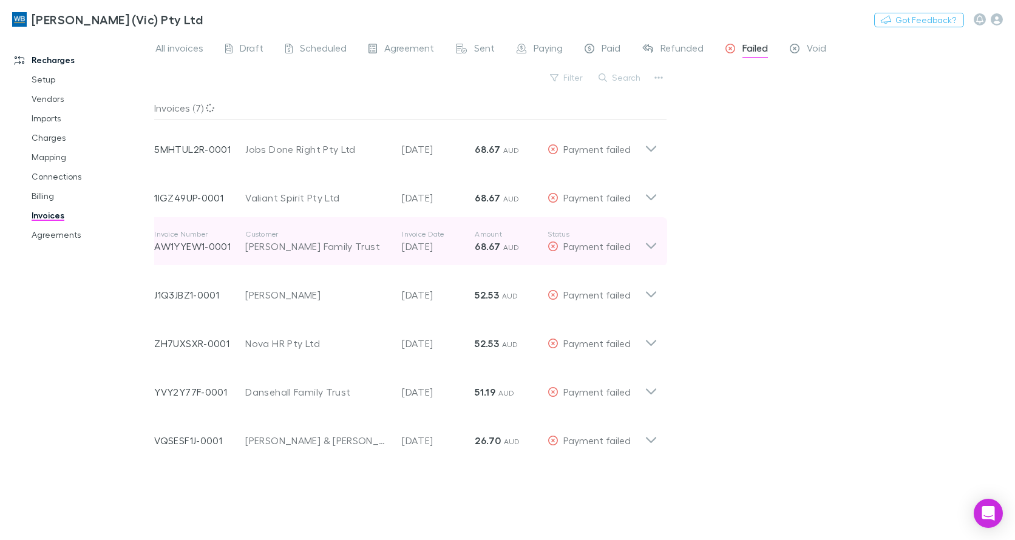
click at [655, 248] on icon at bounding box center [651, 242] width 13 height 24
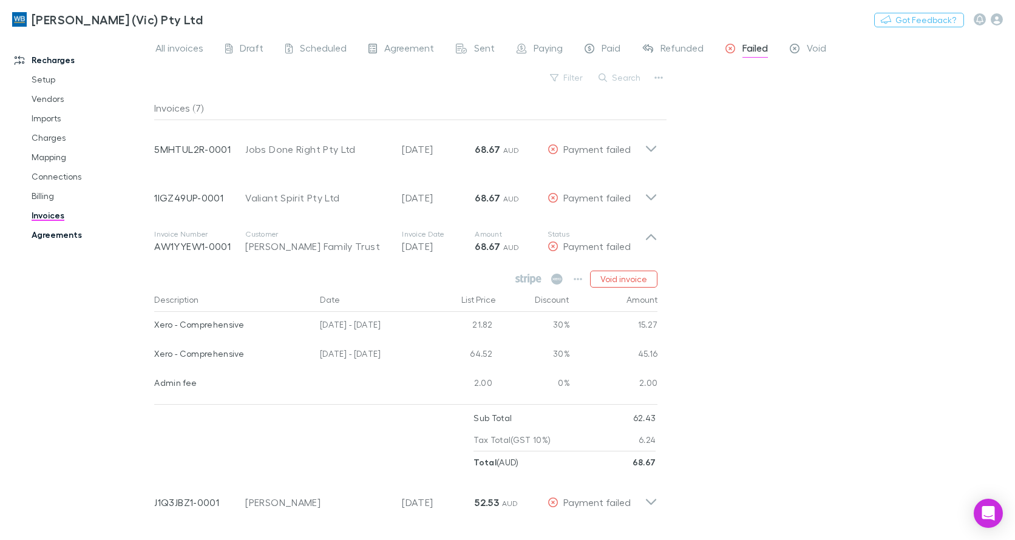
click at [44, 234] on link "Agreements" at bounding box center [90, 234] width 142 height 19
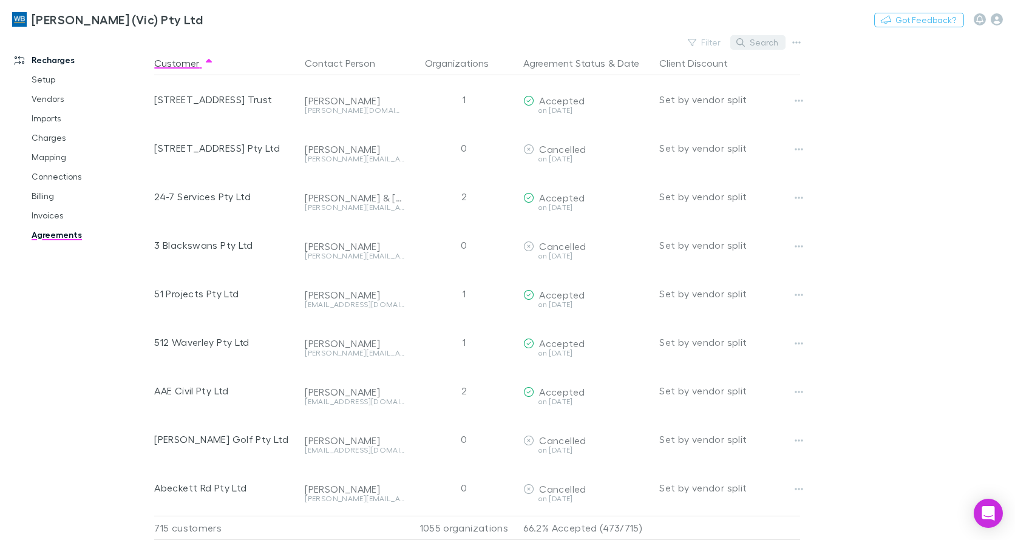
click at [765, 44] on button "Search" at bounding box center [758, 42] width 55 height 15
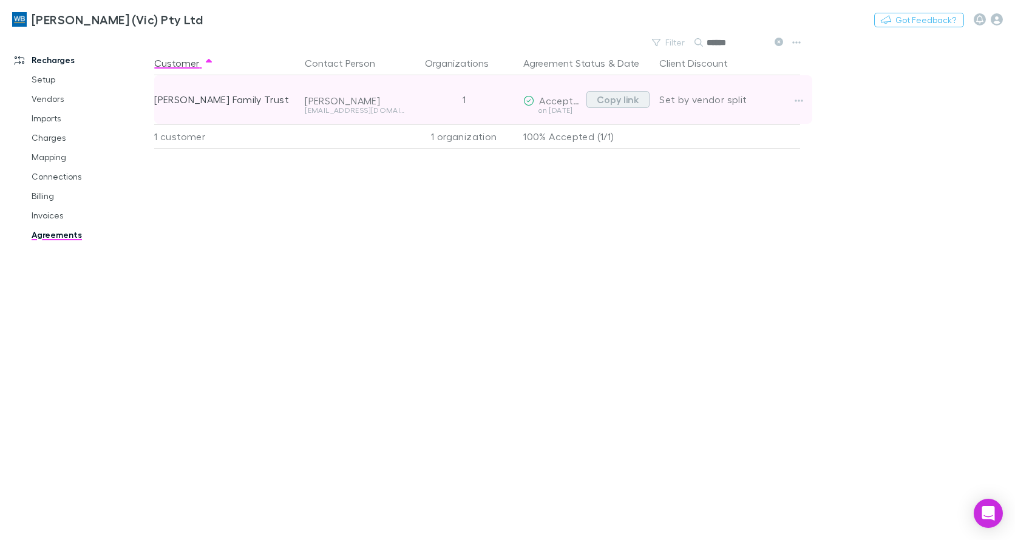
type input "******"
click at [615, 103] on button "Copy link" at bounding box center [618, 99] width 63 height 17
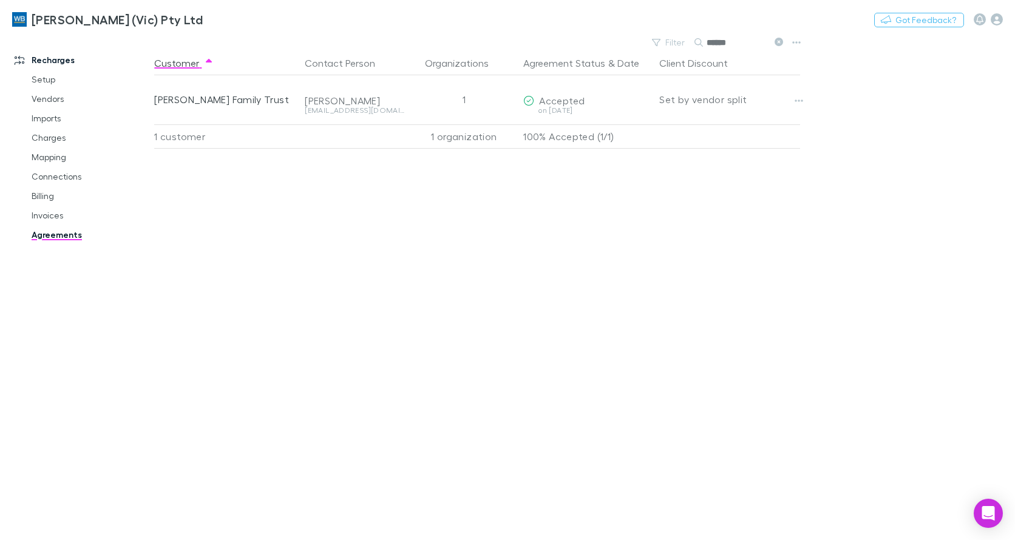
click at [185, 486] on div "Customer Contact Person Organizations Agreement Status & Date Client Discount […" at bounding box center [488, 295] width 668 height 489
click at [52, 214] on link "Invoices" at bounding box center [90, 215] width 142 height 19
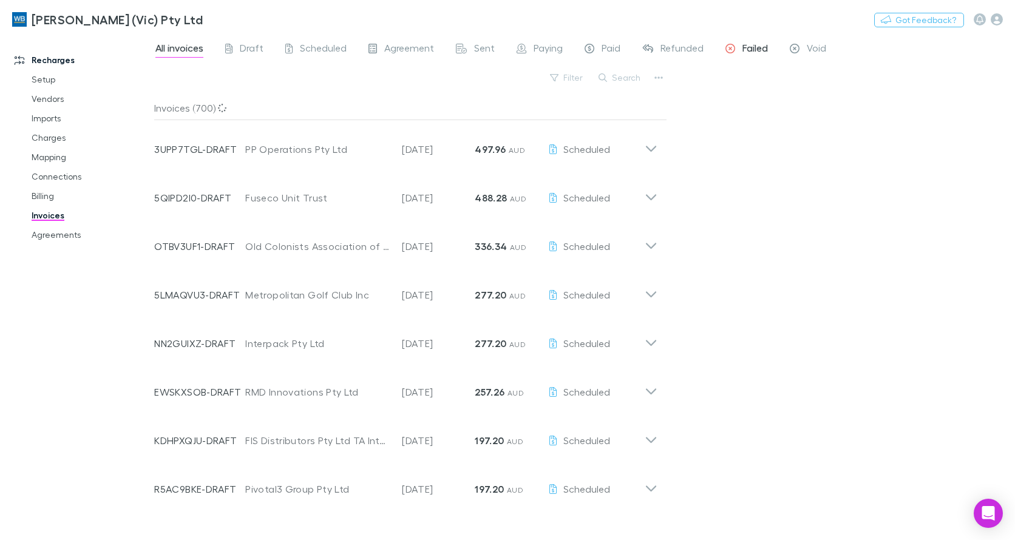
click at [752, 48] on span "Failed" at bounding box center [756, 50] width 26 height 16
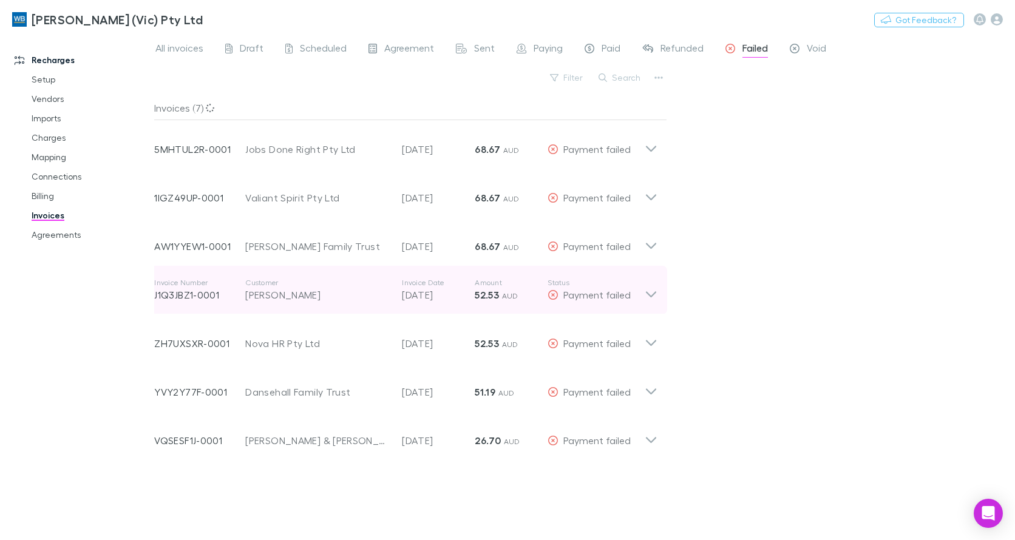
click at [656, 294] on icon at bounding box center [651, 290] width 13 height 24
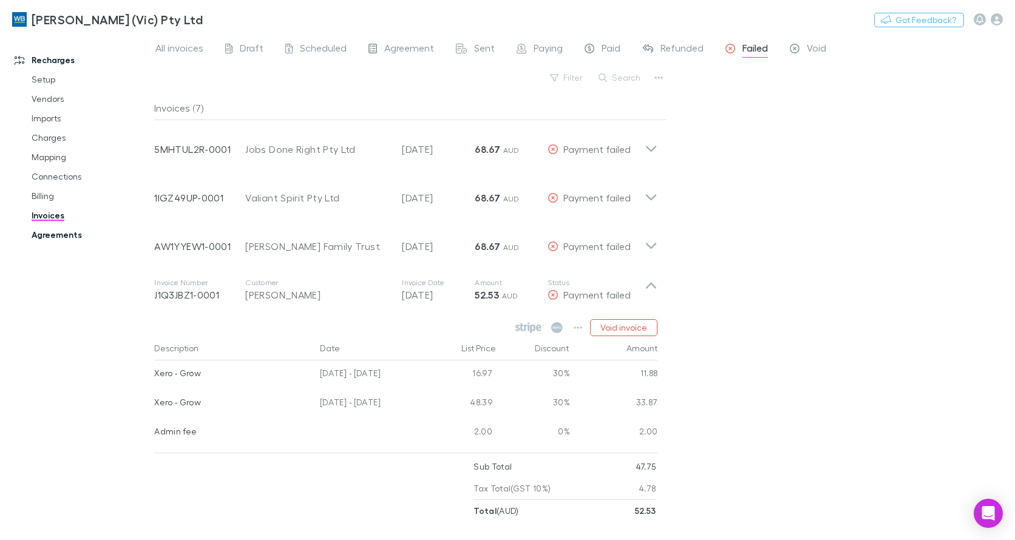
click at [48, 233] on link "Agreements" at bounding box center [90, 234] width 142 height 19
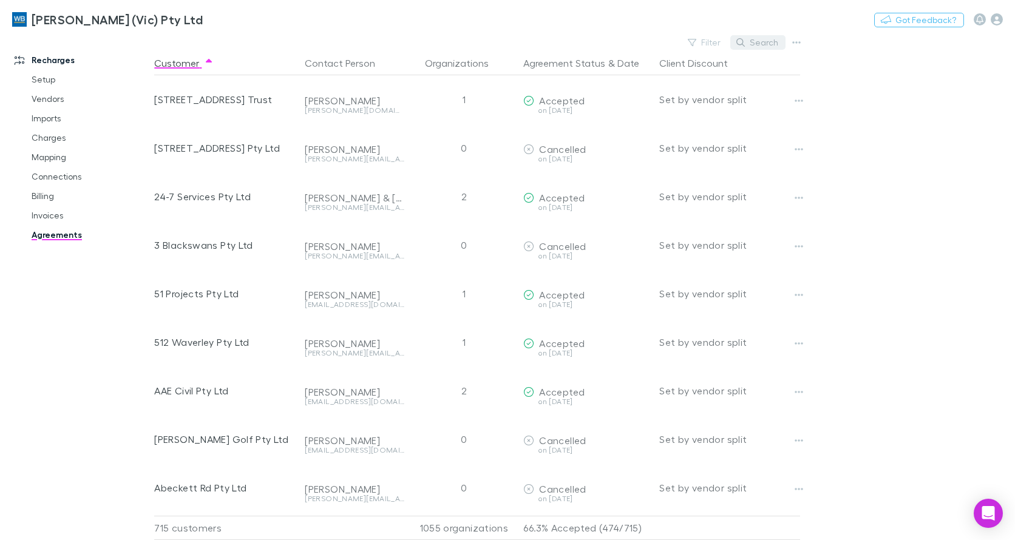
click at [765, 46] on button "Search" at bounding box center [758, 42] width 55 height 15
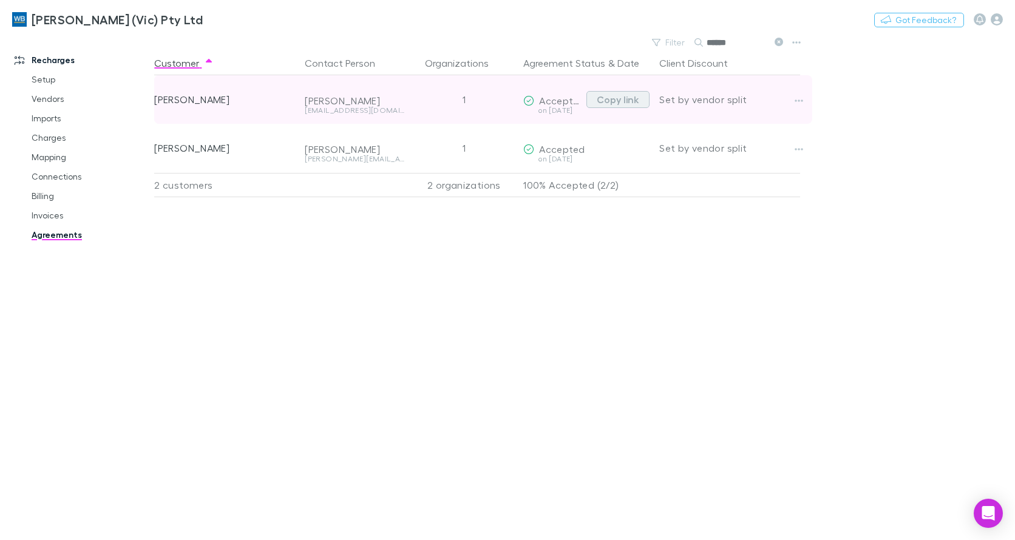
type input "******"
click at [609, 104] on button "Copy link" at bounding box center [618, 99] width 63 height 17
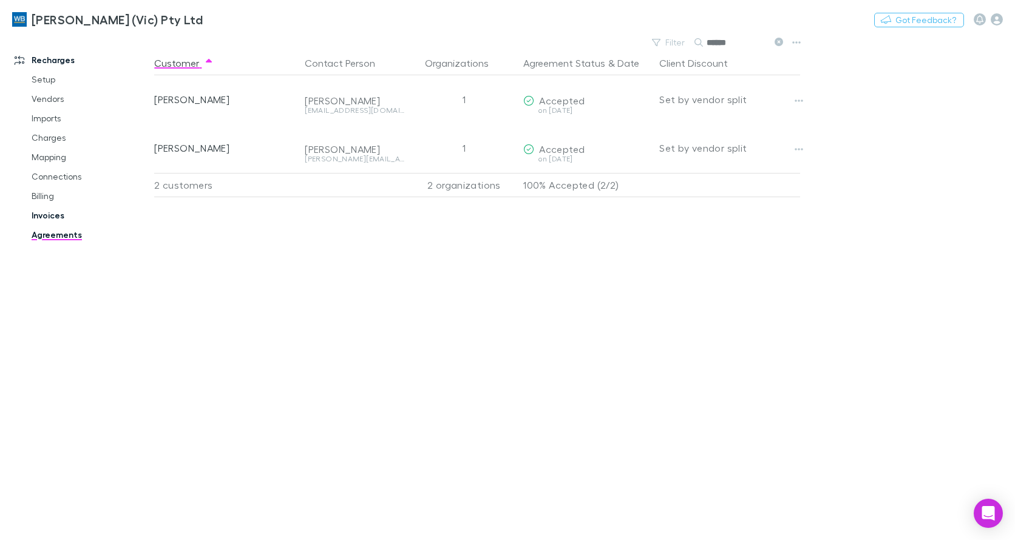
click at [63, 212] on link "Invoices" at bounding box center [90, 215] width 142 height 19
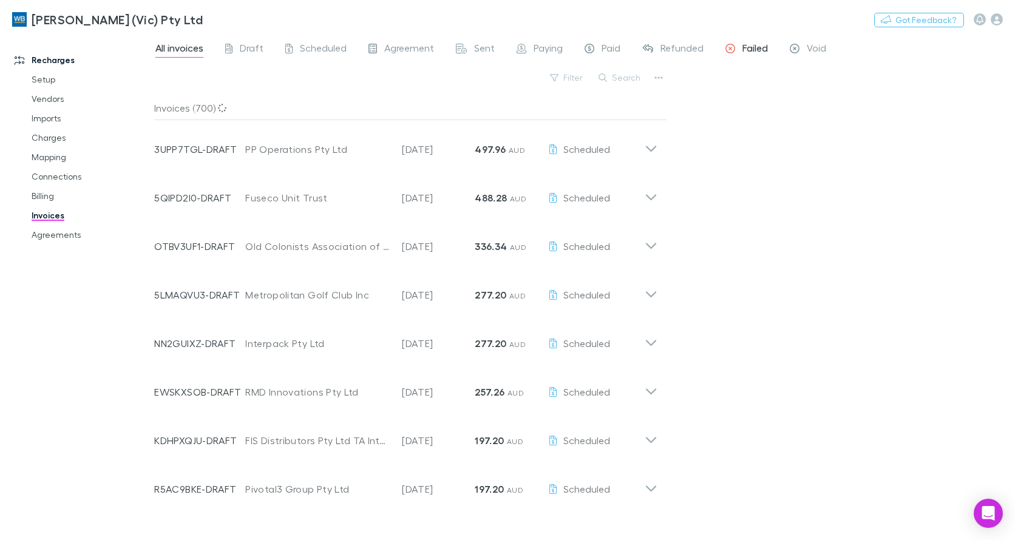
click at [748, 41] on link "Failed" at bounding box center [747, 49] width 45 height 19
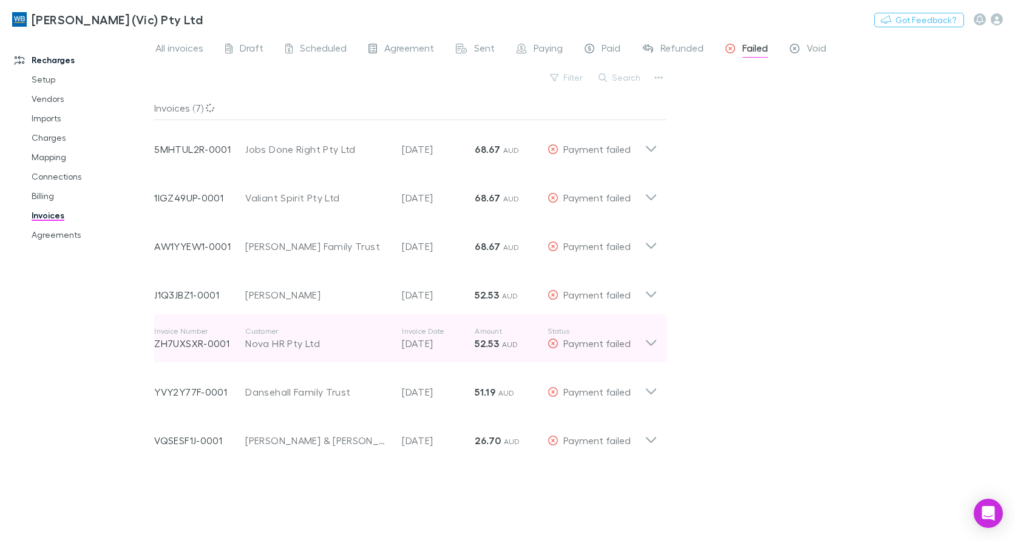
click at [654, 349] on icon at bounding box center [651, 339] width 13 height 24
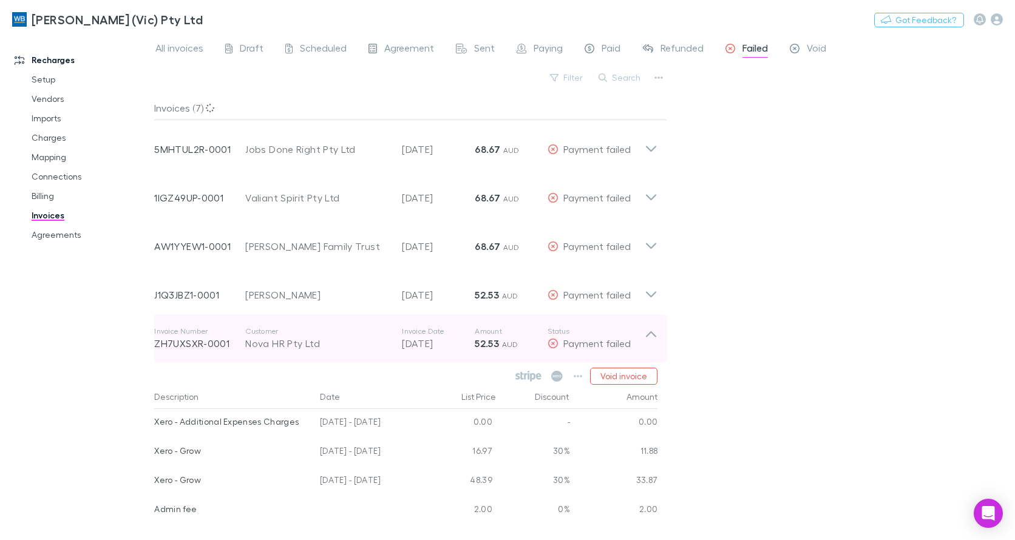
scroll to position [166, 0]
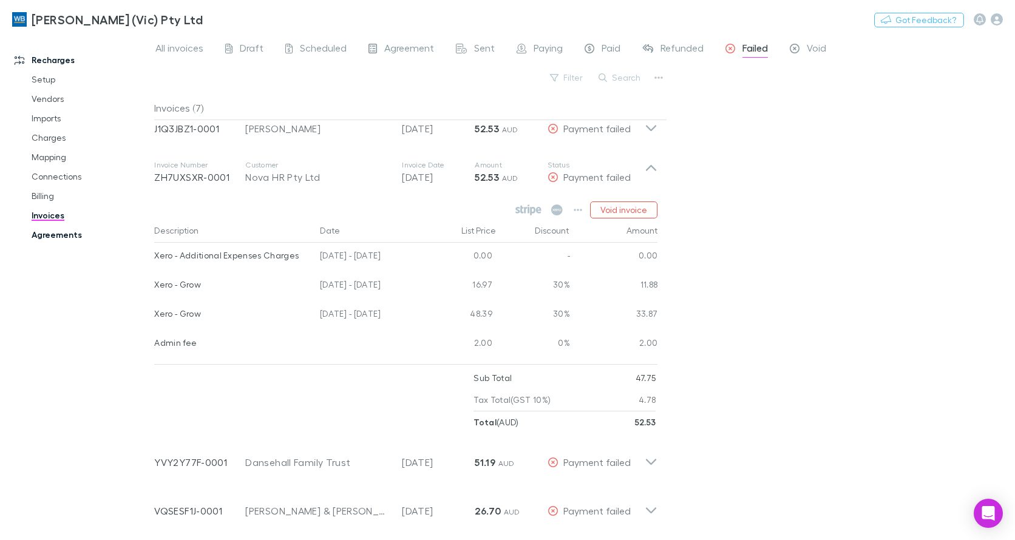
click at [44, 230] on link "Agreements" at bounding box center [90, 234] width 142 height 19
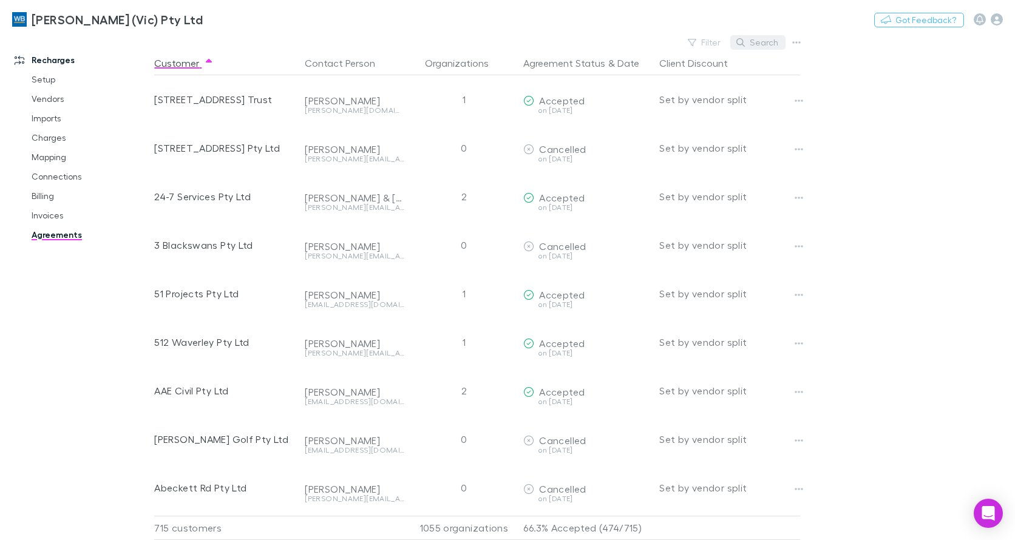
drag, startPoint x: 758, startPoint y: 40, endPoint x: 740, endPoint y: 39, distance: 17.6
click at [757, 40] on button "Search" at bounding box center [758, 42] width 55 height 15
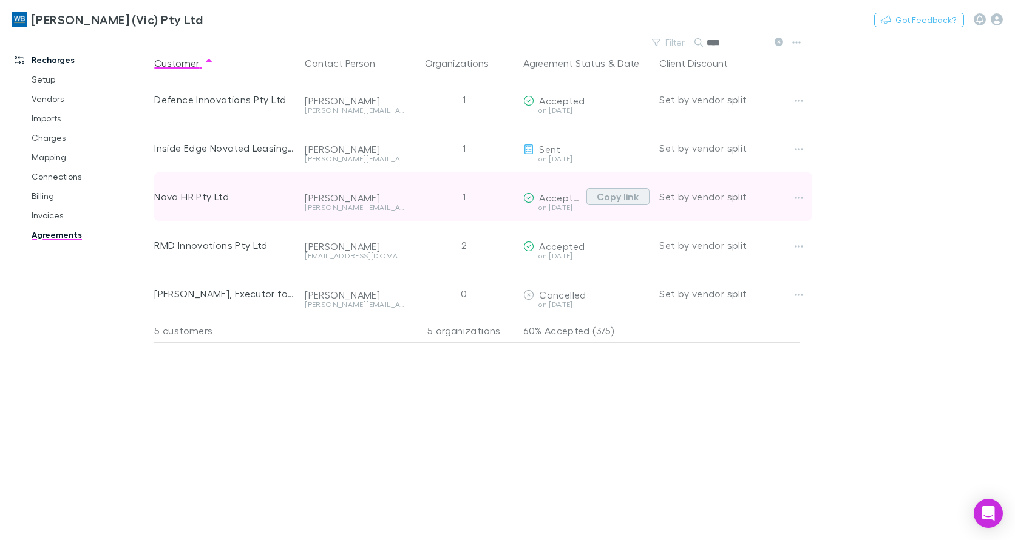
type input "****"
click at [620, 194] on button "Copy link" at bounding box center [618, 196] width 63 height 17
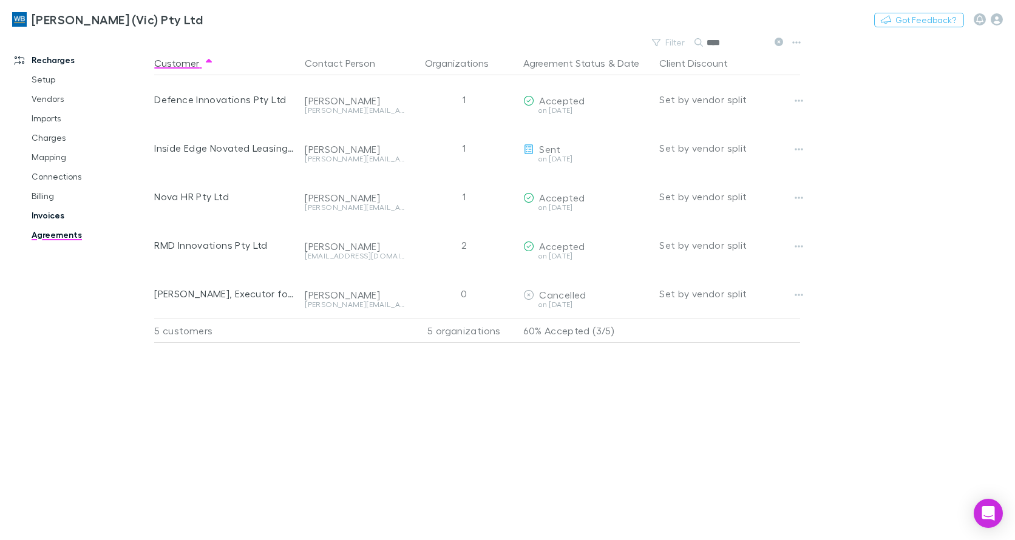
click at [46, 222] on link "Invoices" at bounding box center [90, 215] width 142 height 19
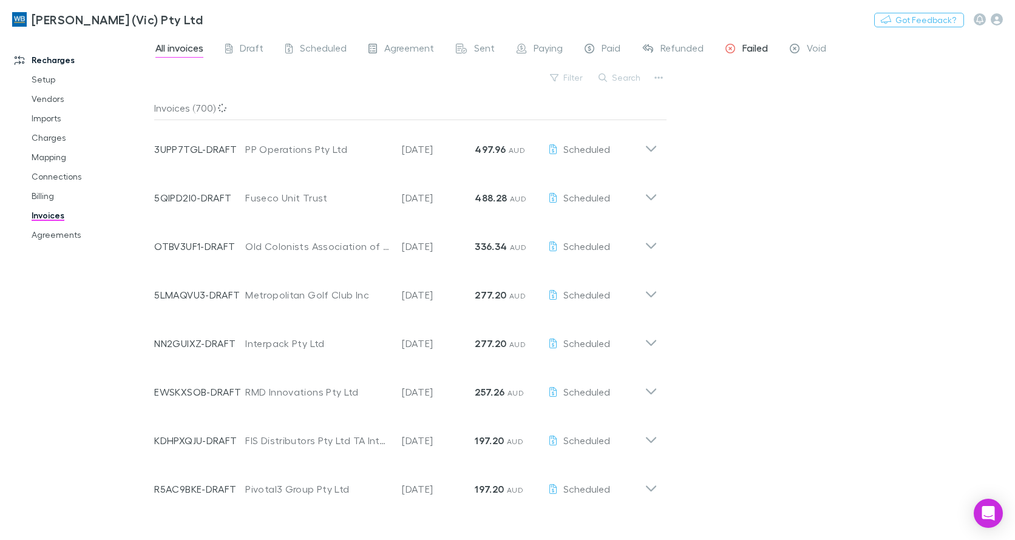
click at [747, 47] on span "Failed" at bounding box center [756, 50] width 26 height 16
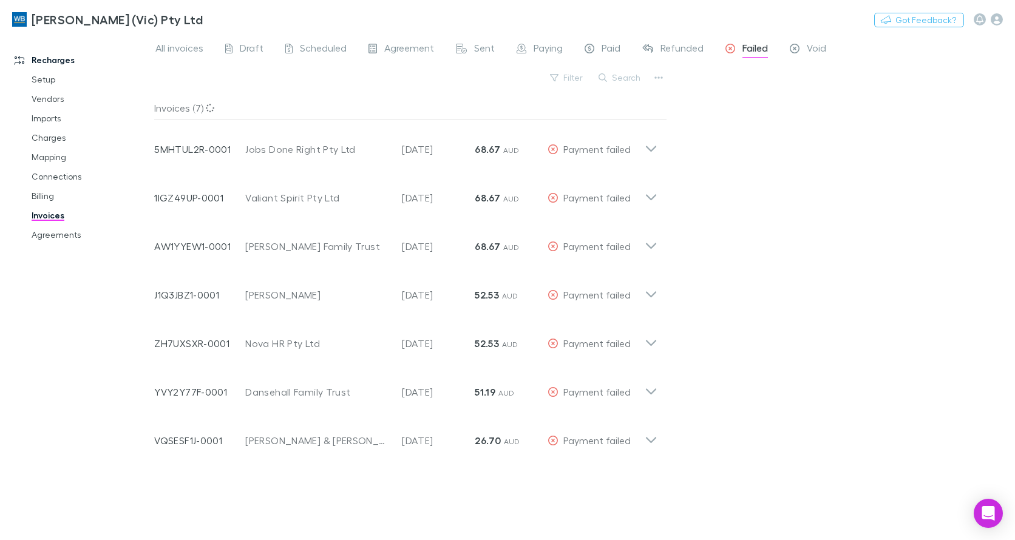
click at [748, 45] on span "Failed" at bounding box center [756, 50] width 26 height 16
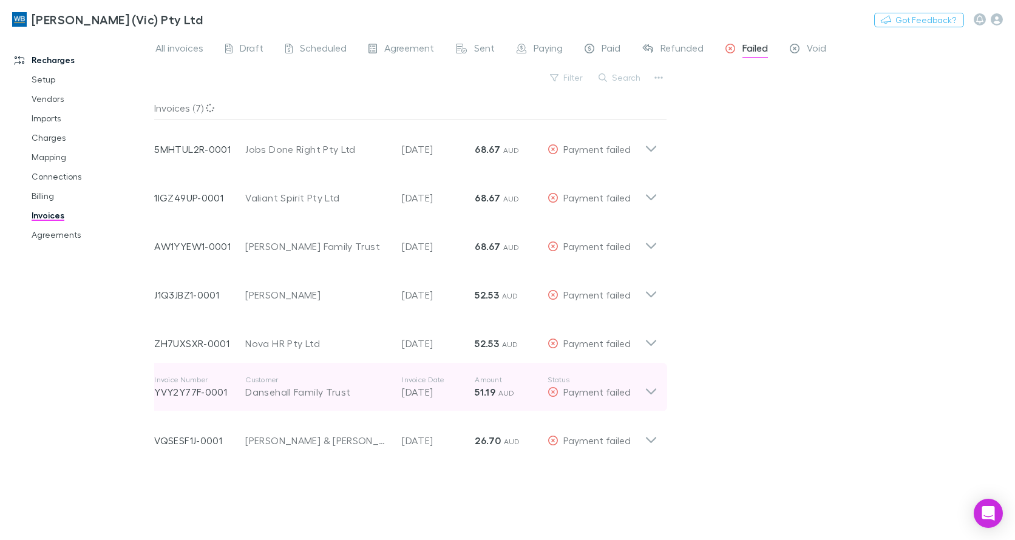
click at [658, 397] on icon at bounding box center [651, 387] width 13 height 24
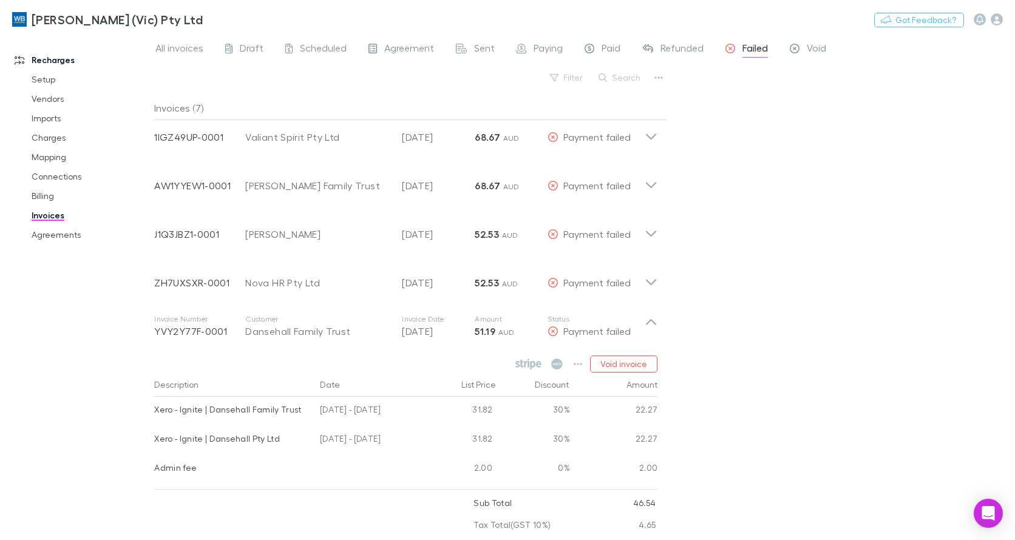
scroll to position [121, 0]
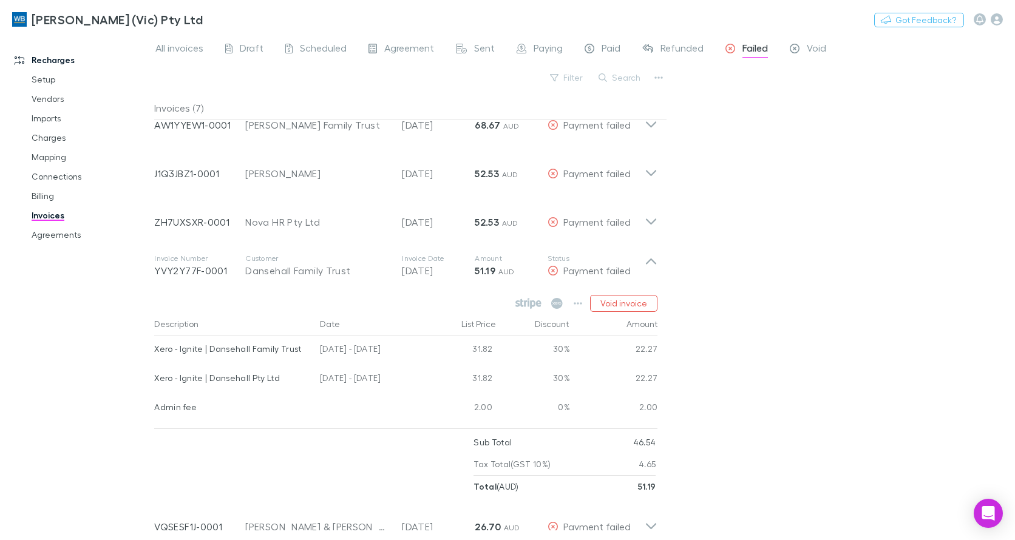
drag, startPoint x: 64, startPoint y: 236, endPoint x: 8, endPoint y: 268, distance: 64.2
click at [64, 236] on link "Agreements" at bounding box center [90, 234] width 142 height 19
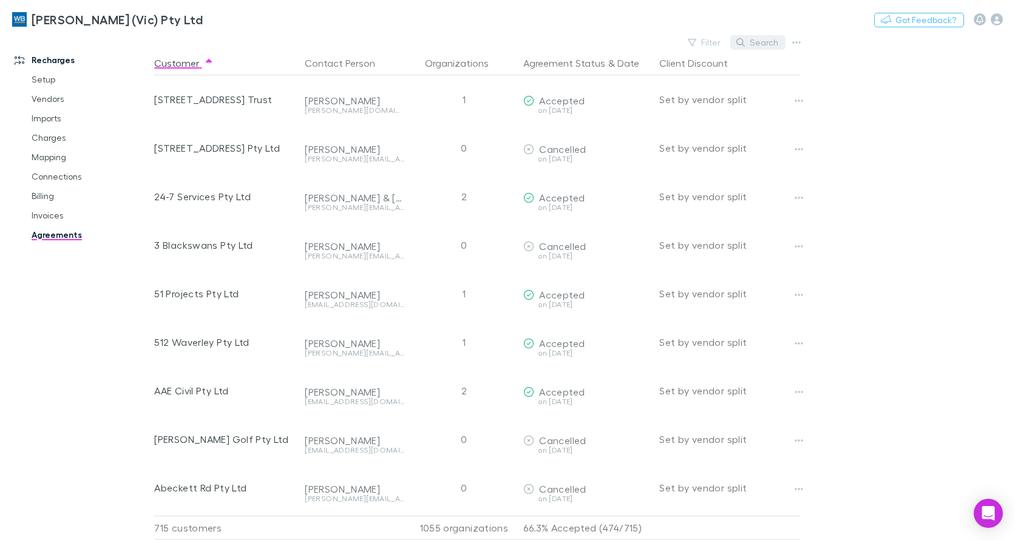
click at [765, 45] on button "Search" at bounding box center [758, 42] width 55 height 15
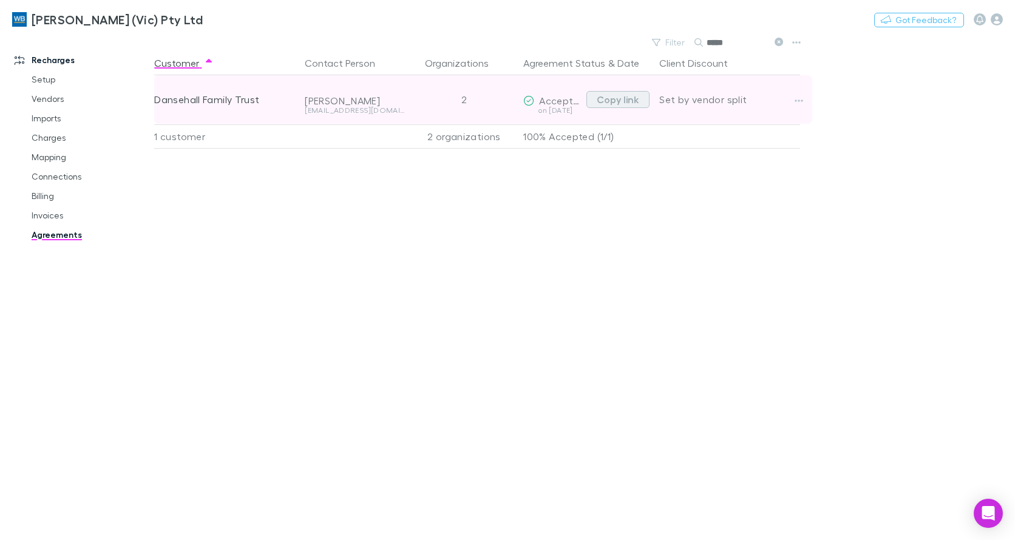
type input "*****"
click at [621, 98] on button "Copy link" at bounding box center [618, 99] width 63 height 17
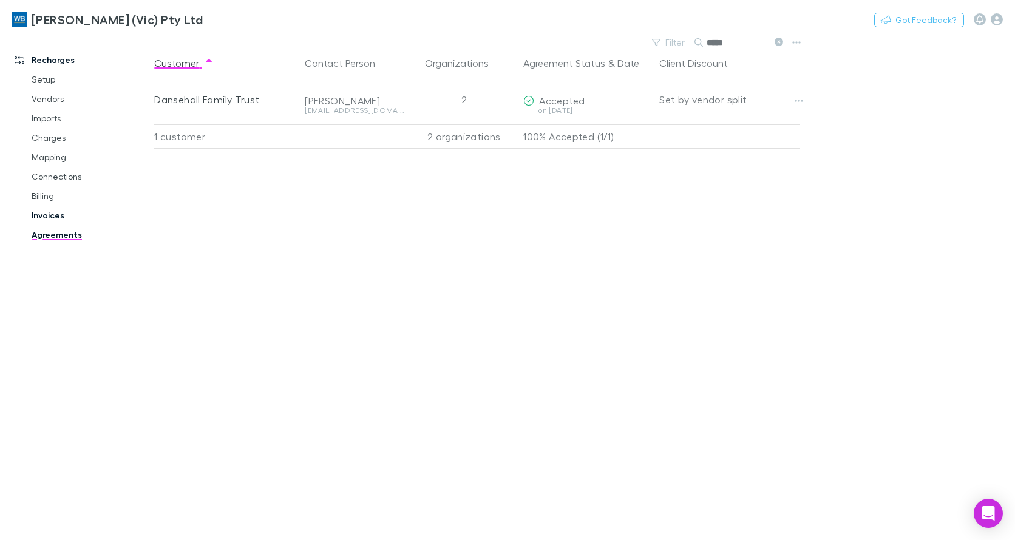
click at [52, 213] on link "Invoices" at bounding box center [90, 215] width 142 height 19
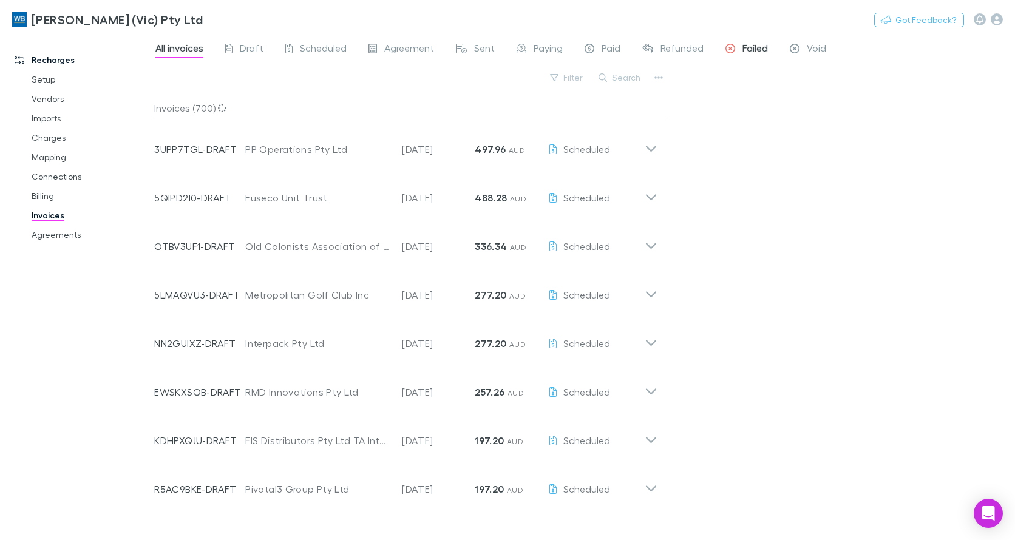
click at [746, 51] on span "Failed" at bounding box center [756, 50] width 26 height 16
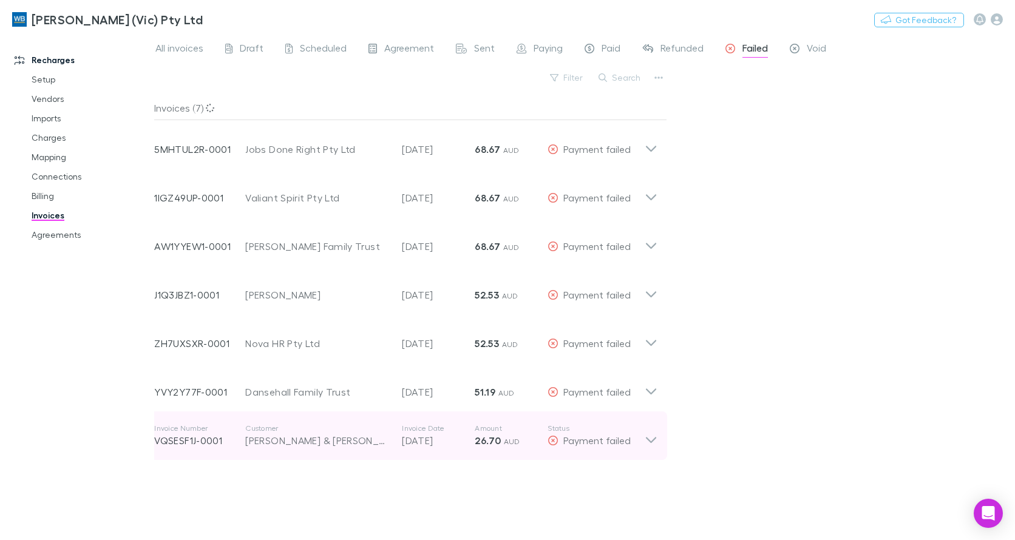
click at [650, 435] on icon at bounding box center [651, 436] width 13 height 24
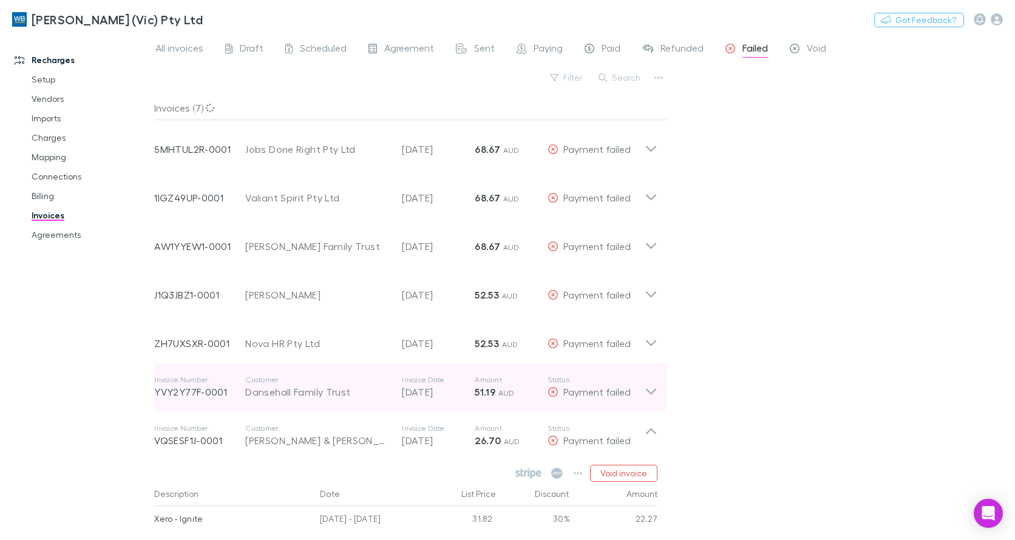
scroll to position [108, 0]
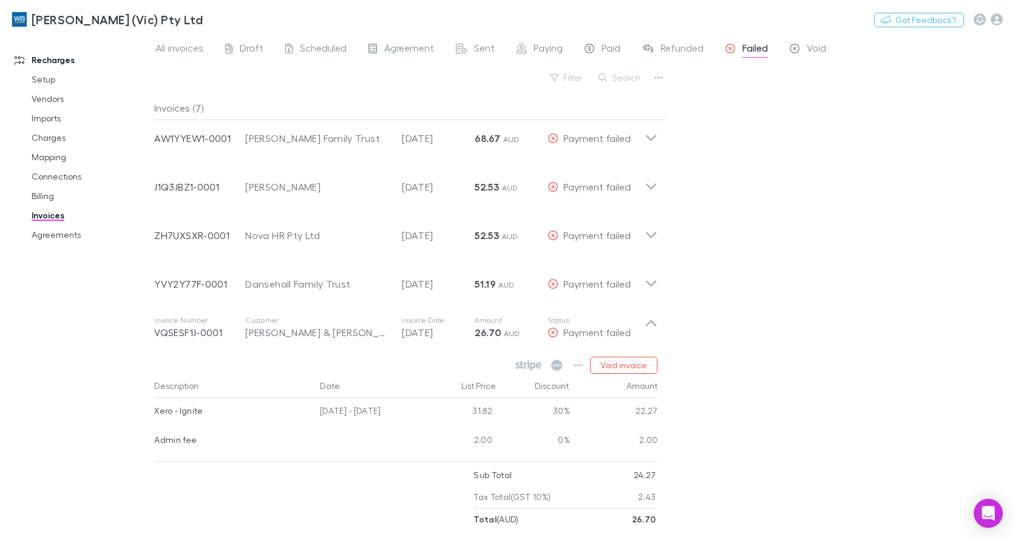
drag, startPoint x: 63, startPoint y: 235, endPoint x: 74, endPoint y: 245, distance: 15.5
click at [63, 235] on link "Agreements" at bounding box center [90, 234] width 142 height 19
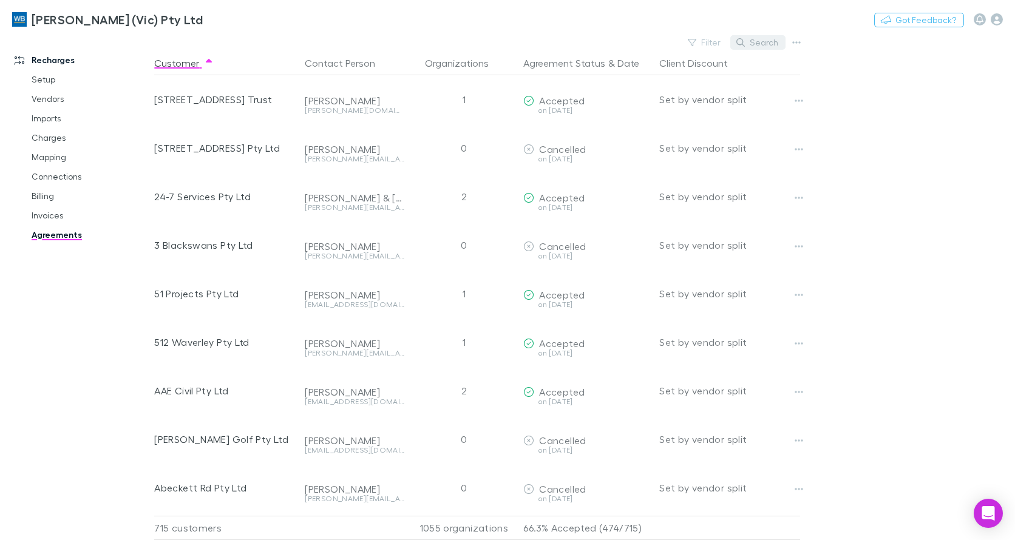
click at [760, 45] on button "Search" at bounding box center [758, 42] width 55 height 15
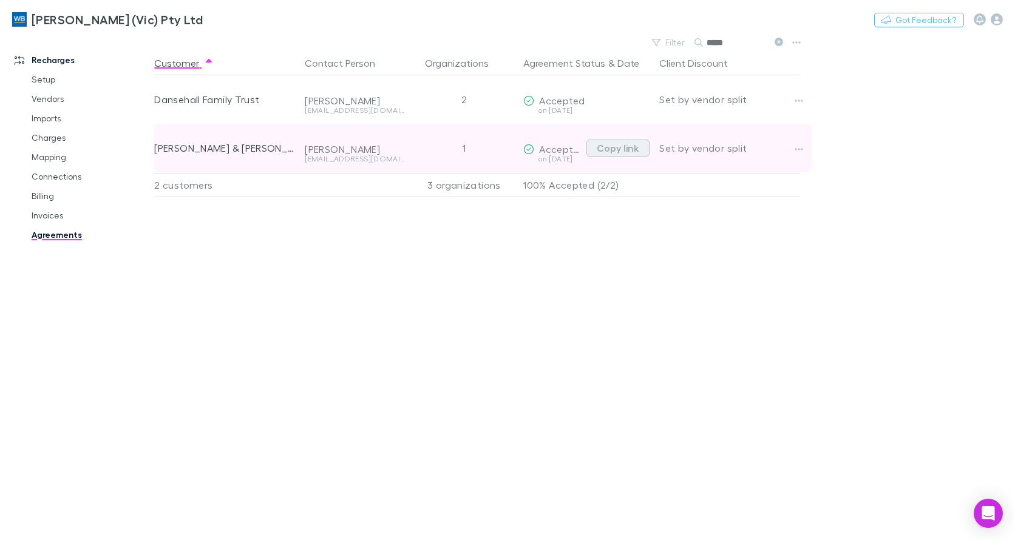
type input "*****"
click at [630, 149] on button "Copy link" at bounding box center [618, 148] width 63 height 17
